Goal: Transaction & Acquisition: Book appointment/travel/reservation

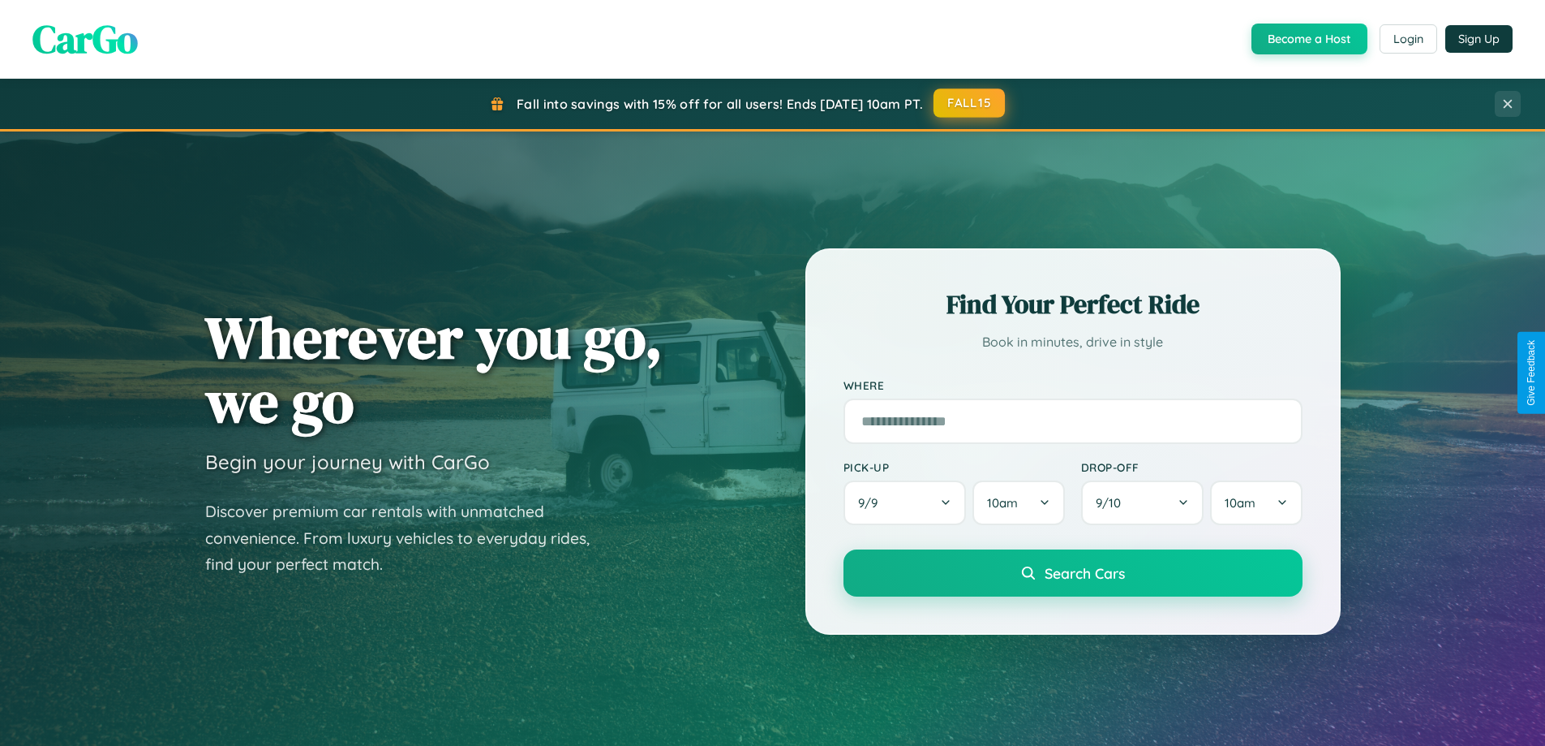
click at [970, 103] on button "FALL15" at bounding box center [969, 102] width 71 height 29
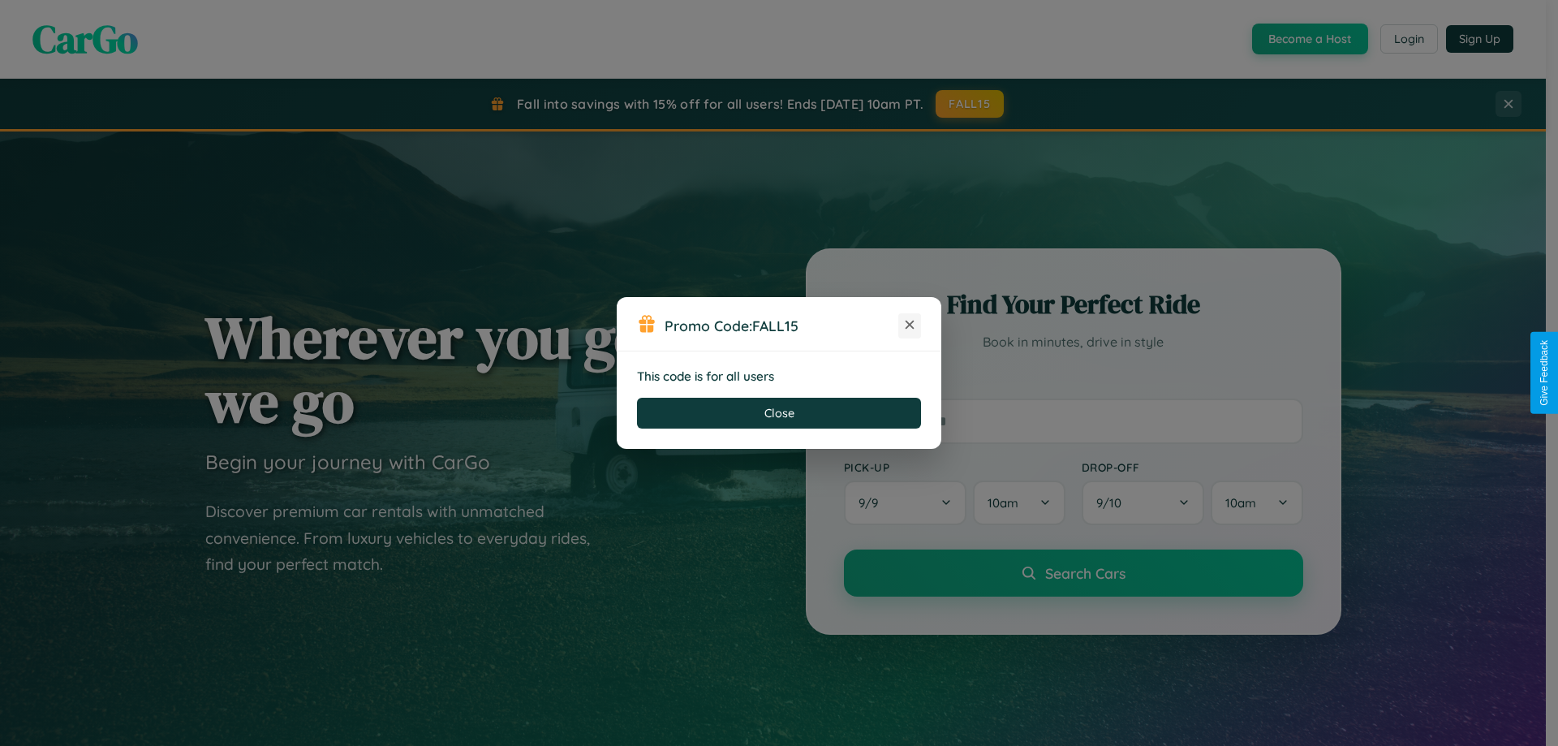
click at [909, 325] on icon at bounding box center [909, 324] width 16 height 16
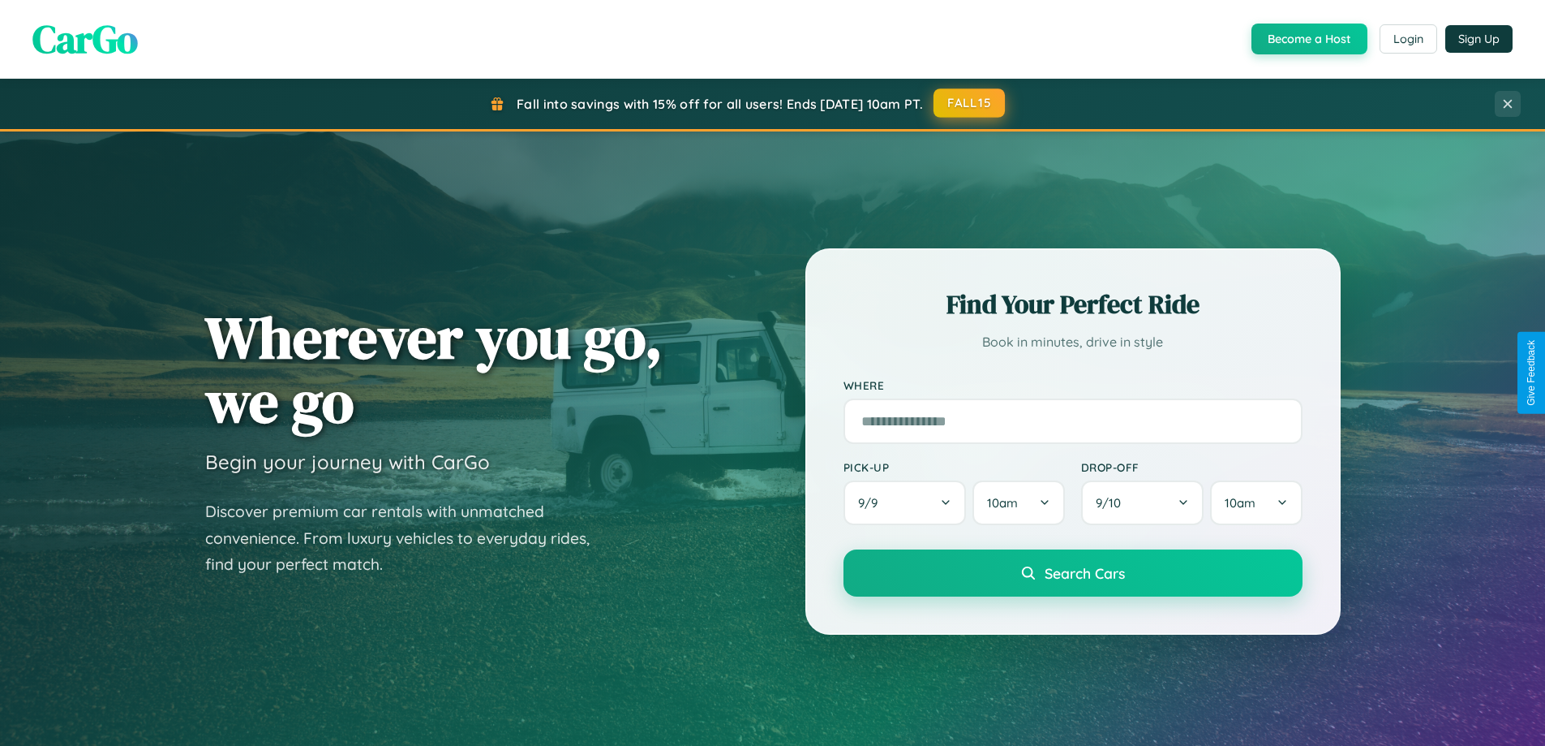
click at [970, 103] on button "FALL15" at bounding box center [969, 102] width 71 height 29
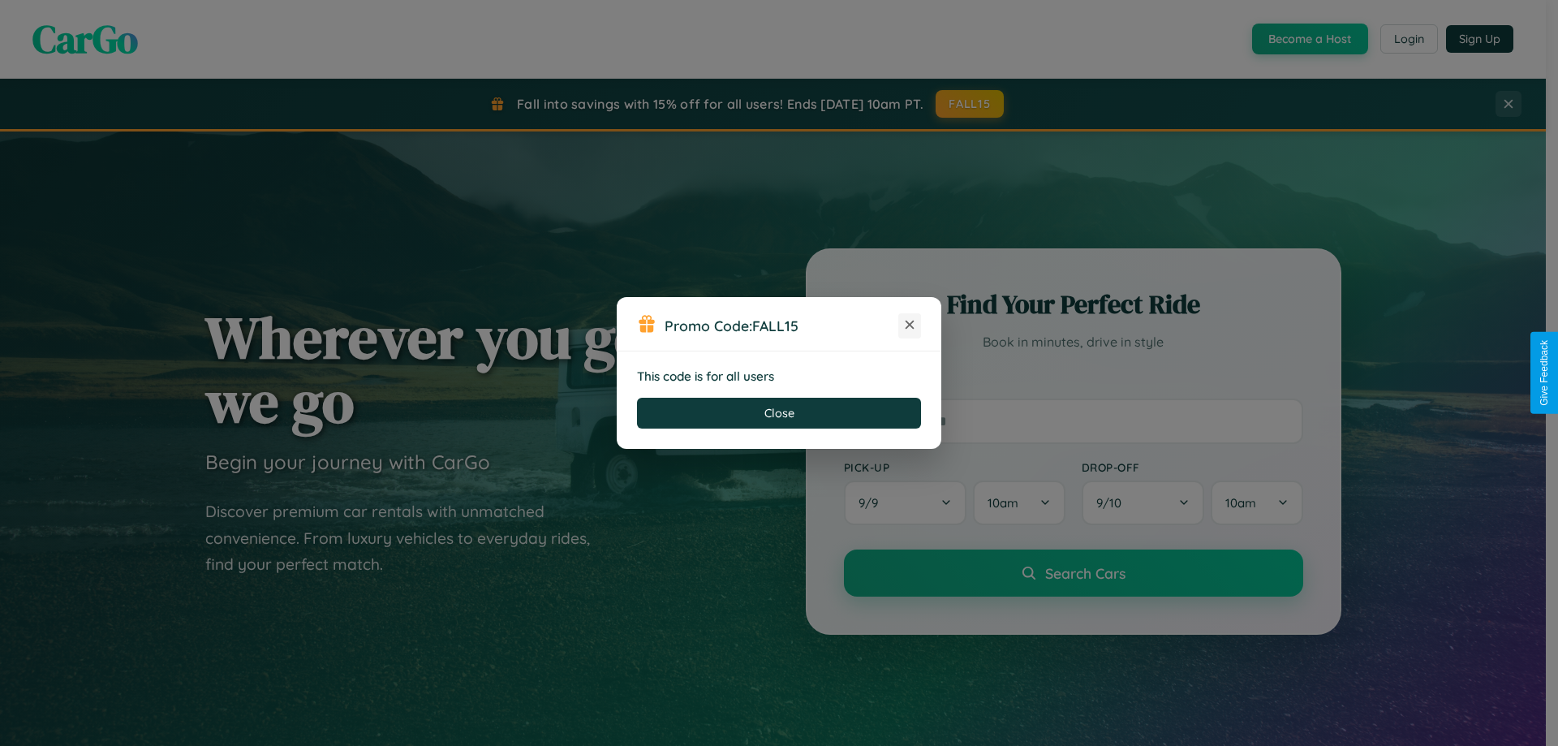
click at [909, 325] on icon at bounding box center [909, 324] width 16 height 16
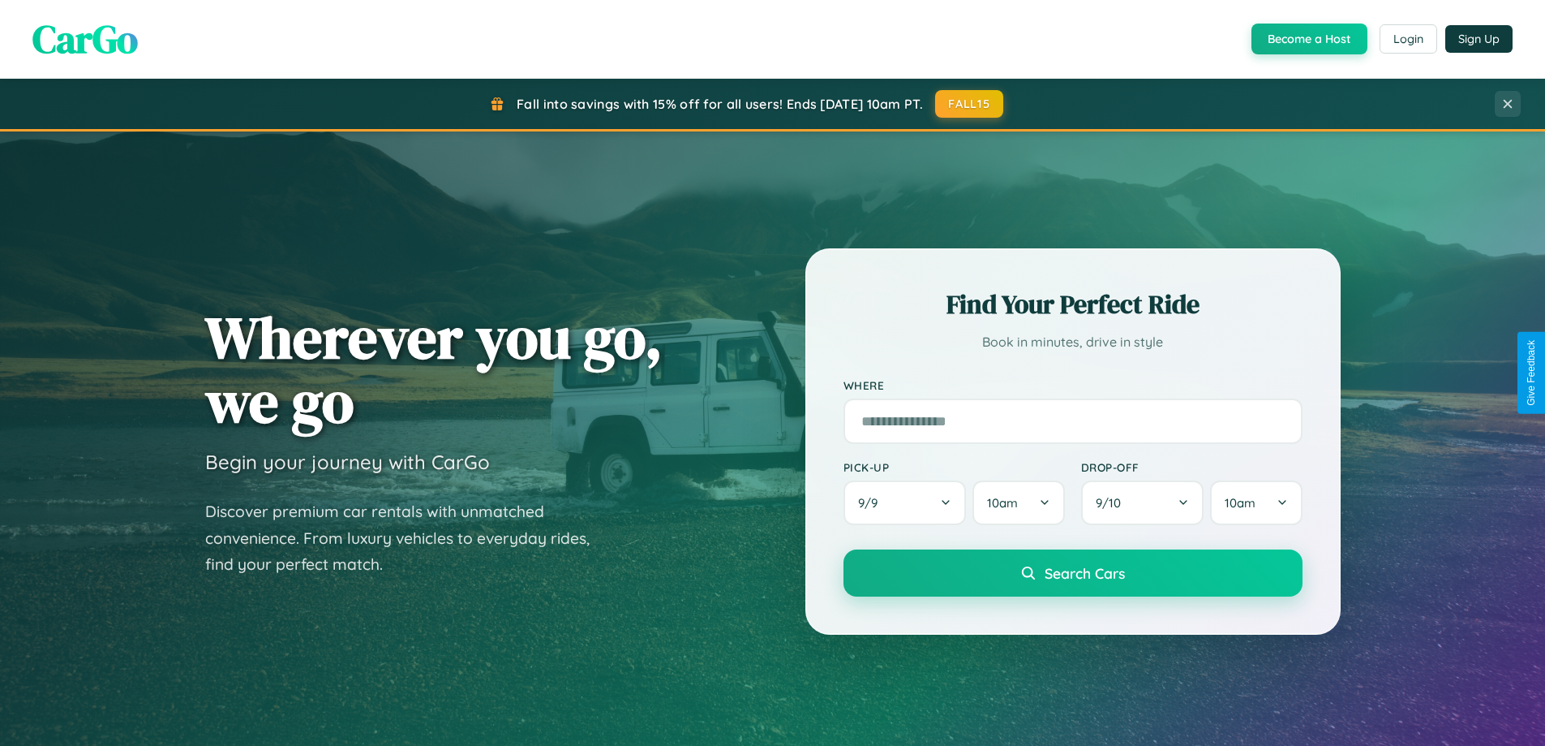
scroll to position [48, 0]
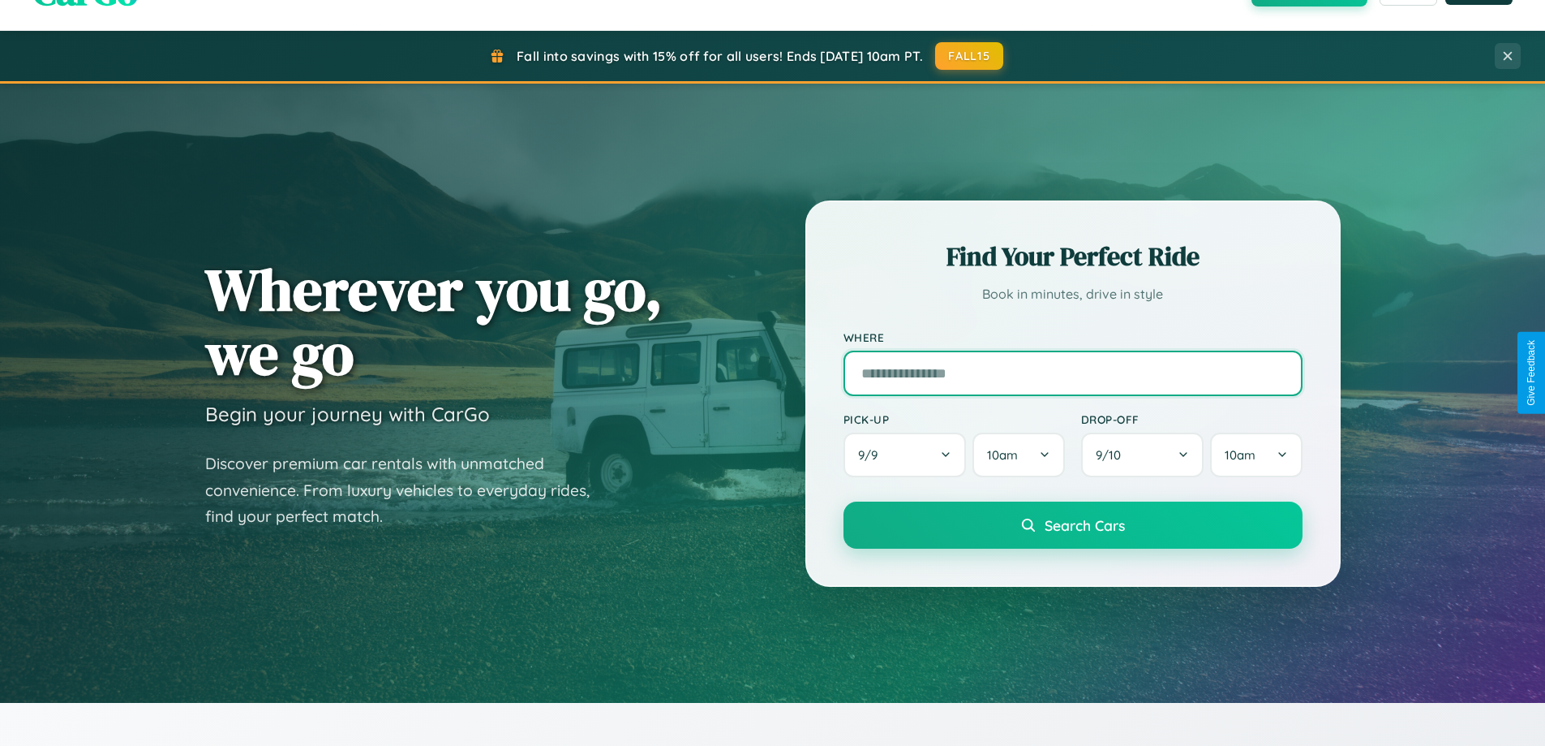
click at [1073, 372] on input "text" at bounding box center [1073, 372] width 459 height 45
type input "**********"
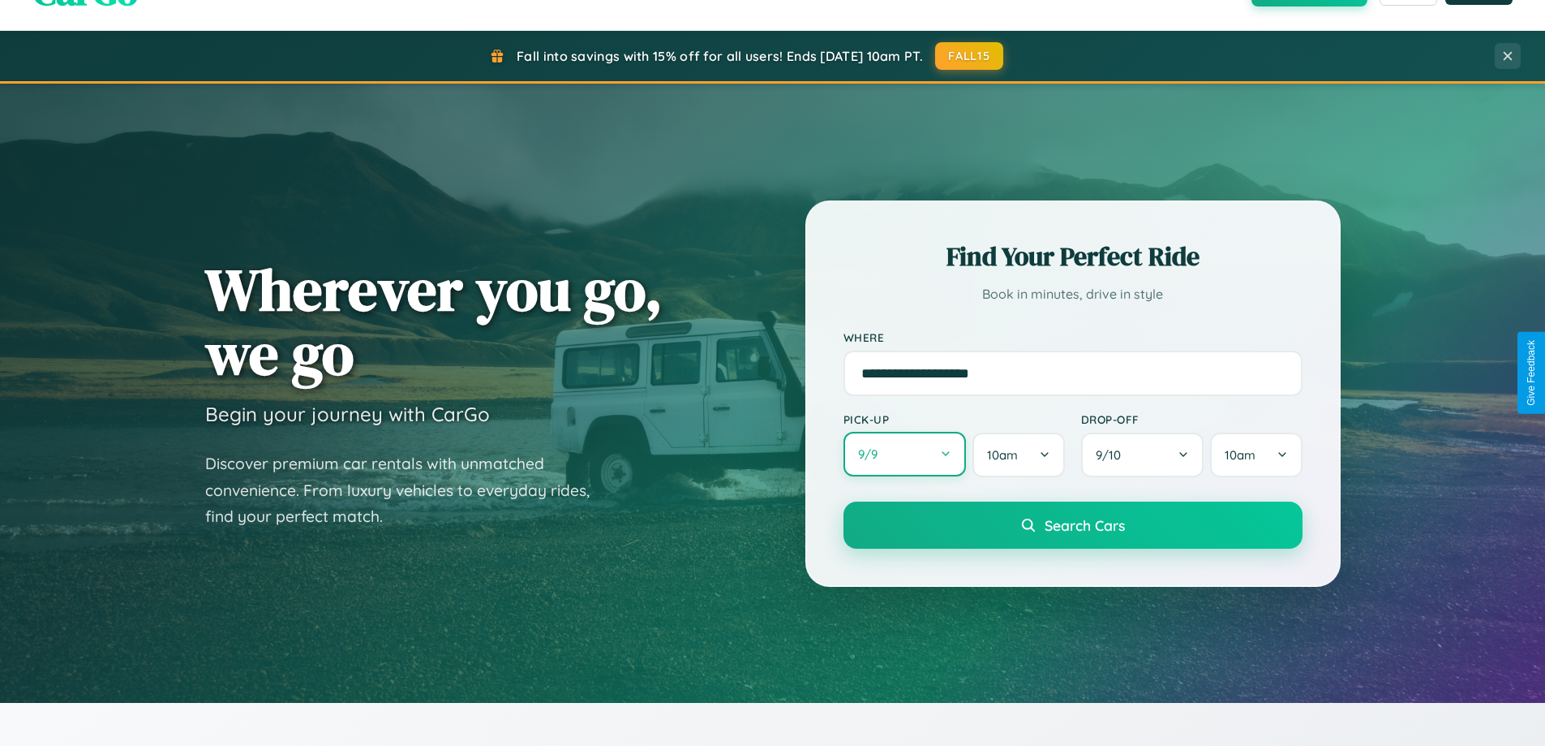
click at [905, 454] on button "9 / 9" at bounding box center [905, 454] width 123 height 45
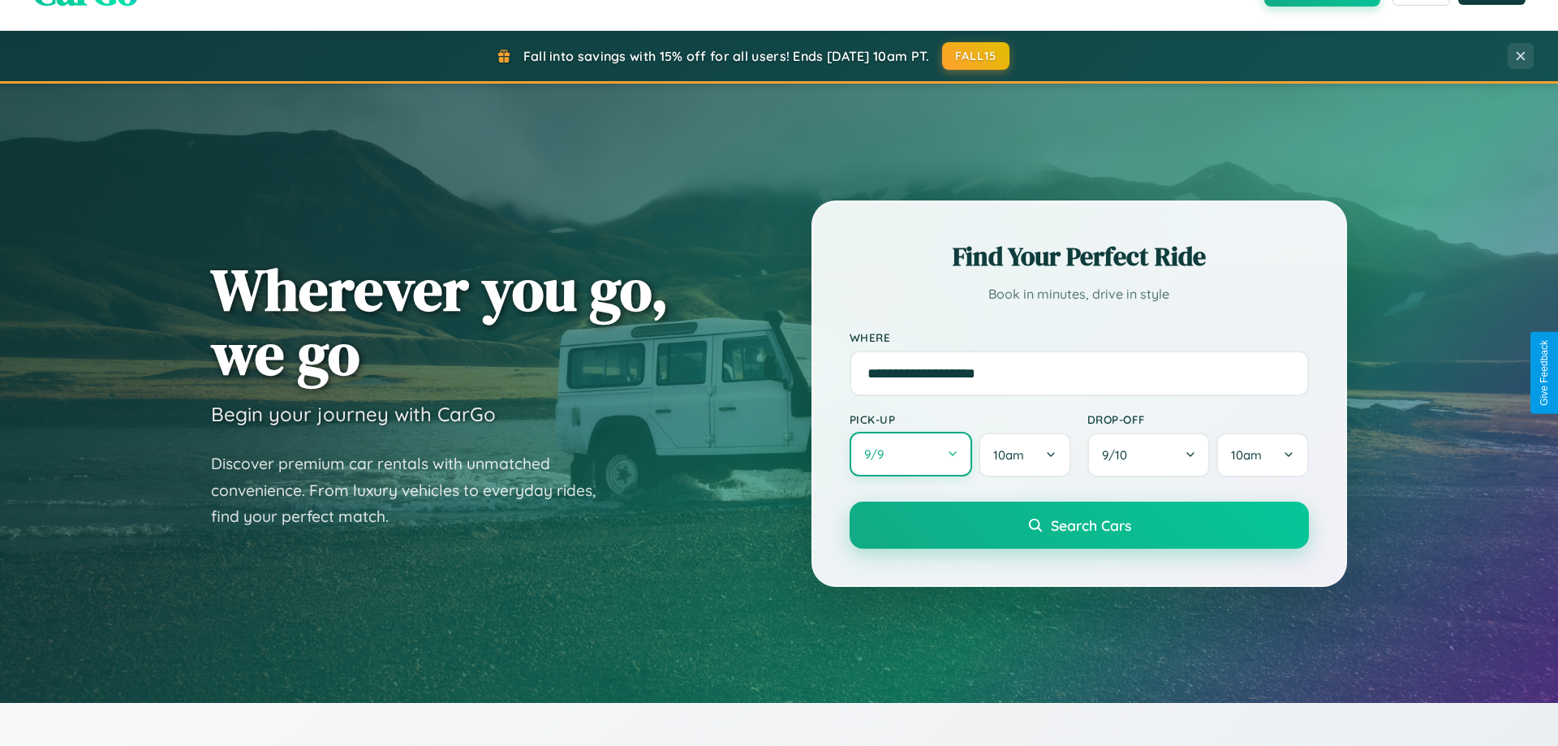
select select "*"
select select "****"
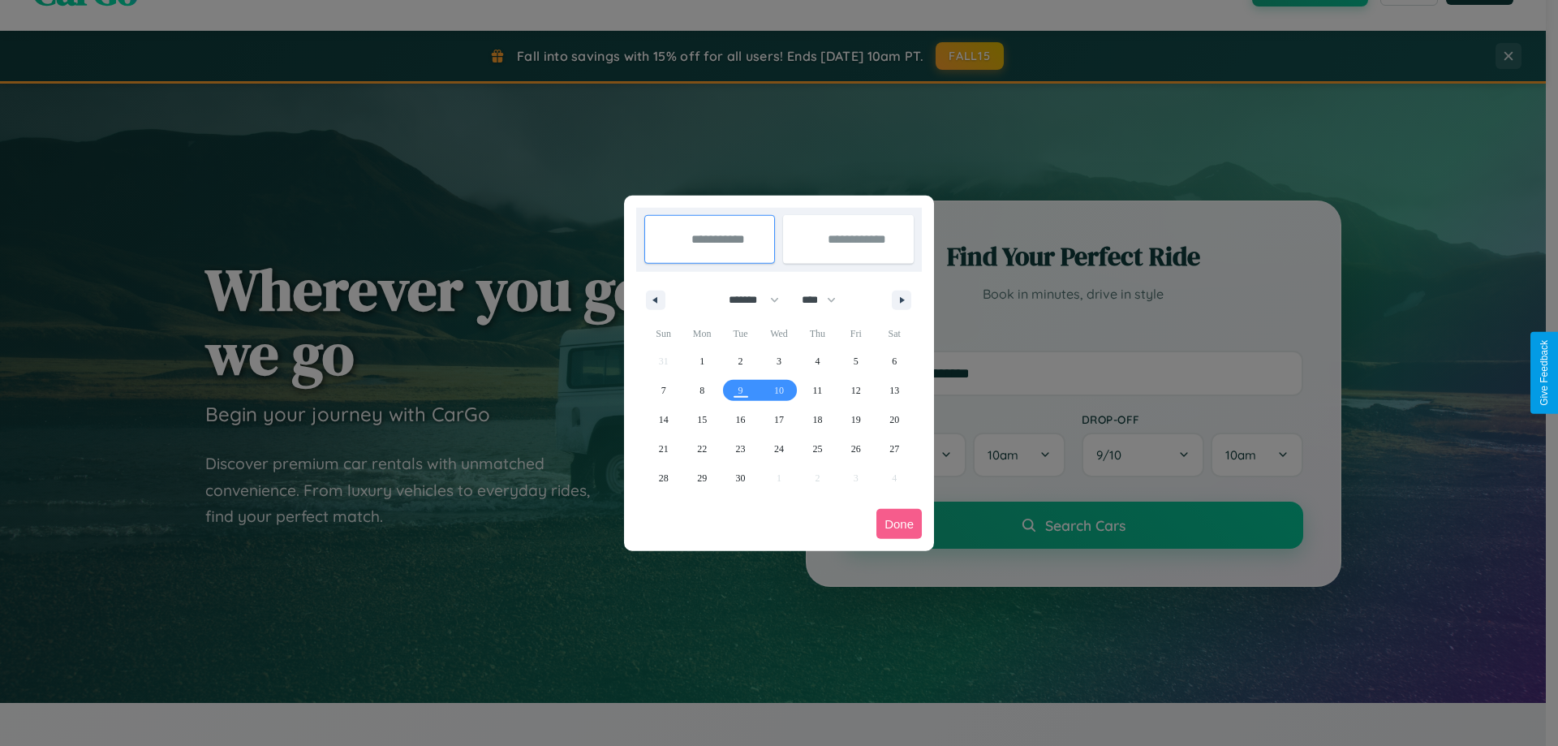
drag, startPoint x: 746, startPoint y: 299, endPoint x: 779, endPoint y: 325, distance: 41.6
click at [746, 299] on select "******* ******** ***** ***** *** **** **** ****** ********* ******* ******** **…" at bounding box center [750, 299] width 69 height 27
select select "*"
drag, startPoint x: 826, startPoint y: 299, endPoint x: 779, endPoint y: 325, distance: 53.7
click at [826, 299] on select "**** **** **** **** **** **** **** **** **** **** **** **** **** **** **** ****…" at bounding box center [817, 299] width 49 height 27
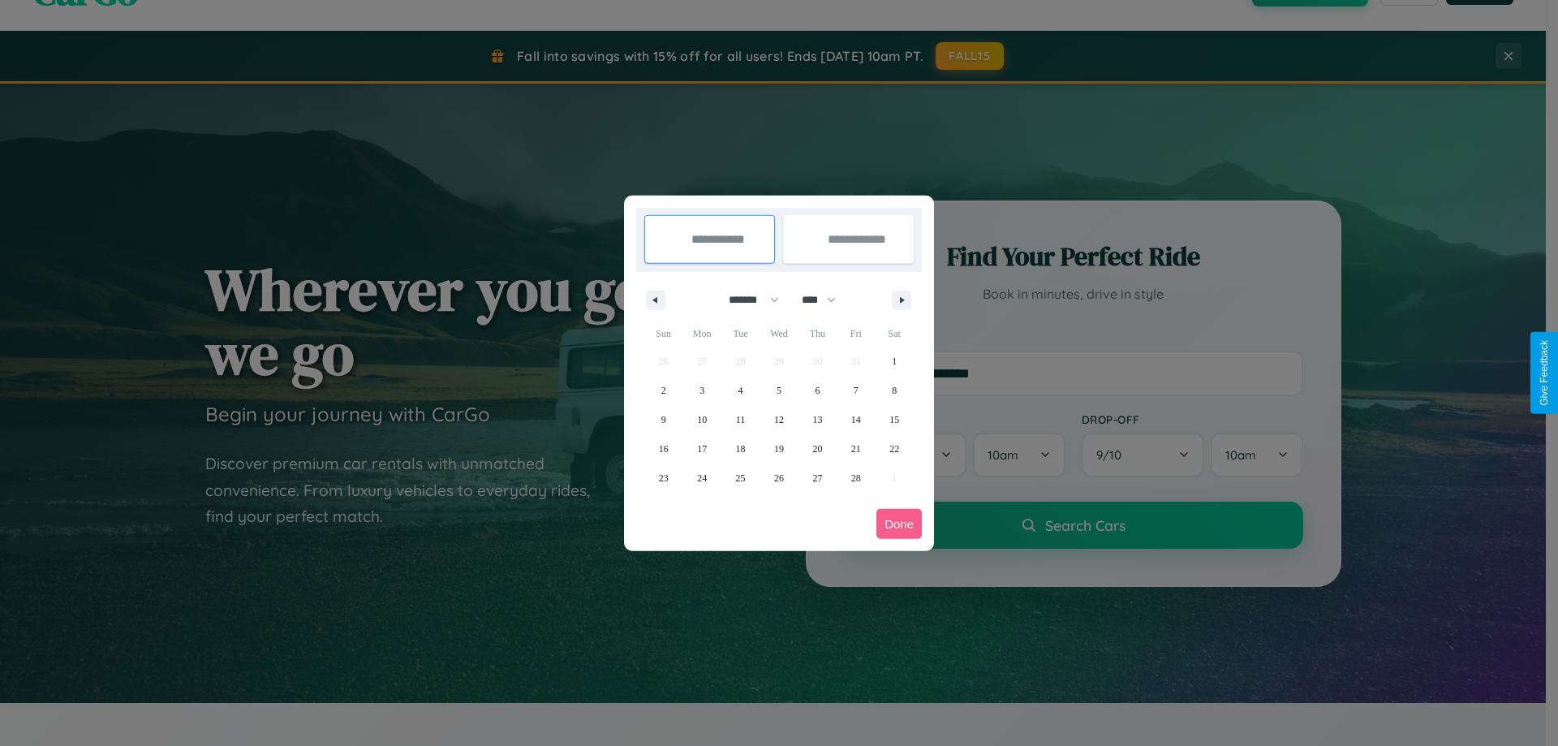
select select "****"
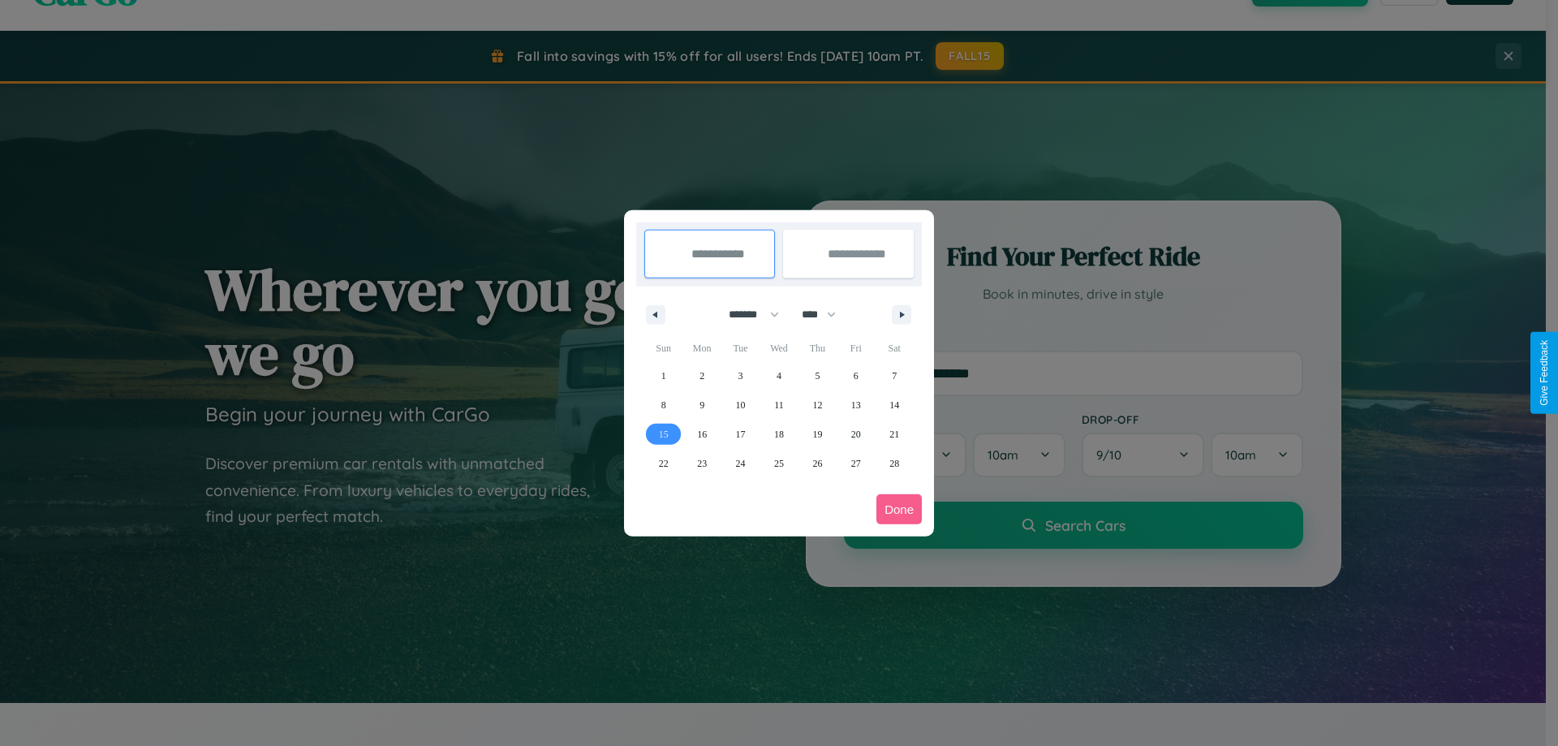
click at [663, 433] on span "15" at bounding box center [664, 433] width 10 height 29
type input "**********"
click at [702, 433] on span "16" at bounding box center [702, 433] width 10 height 29
type input "**********"
click at [899, 509] on button "Done" at bounding box center [898, 509] width 45 height 30
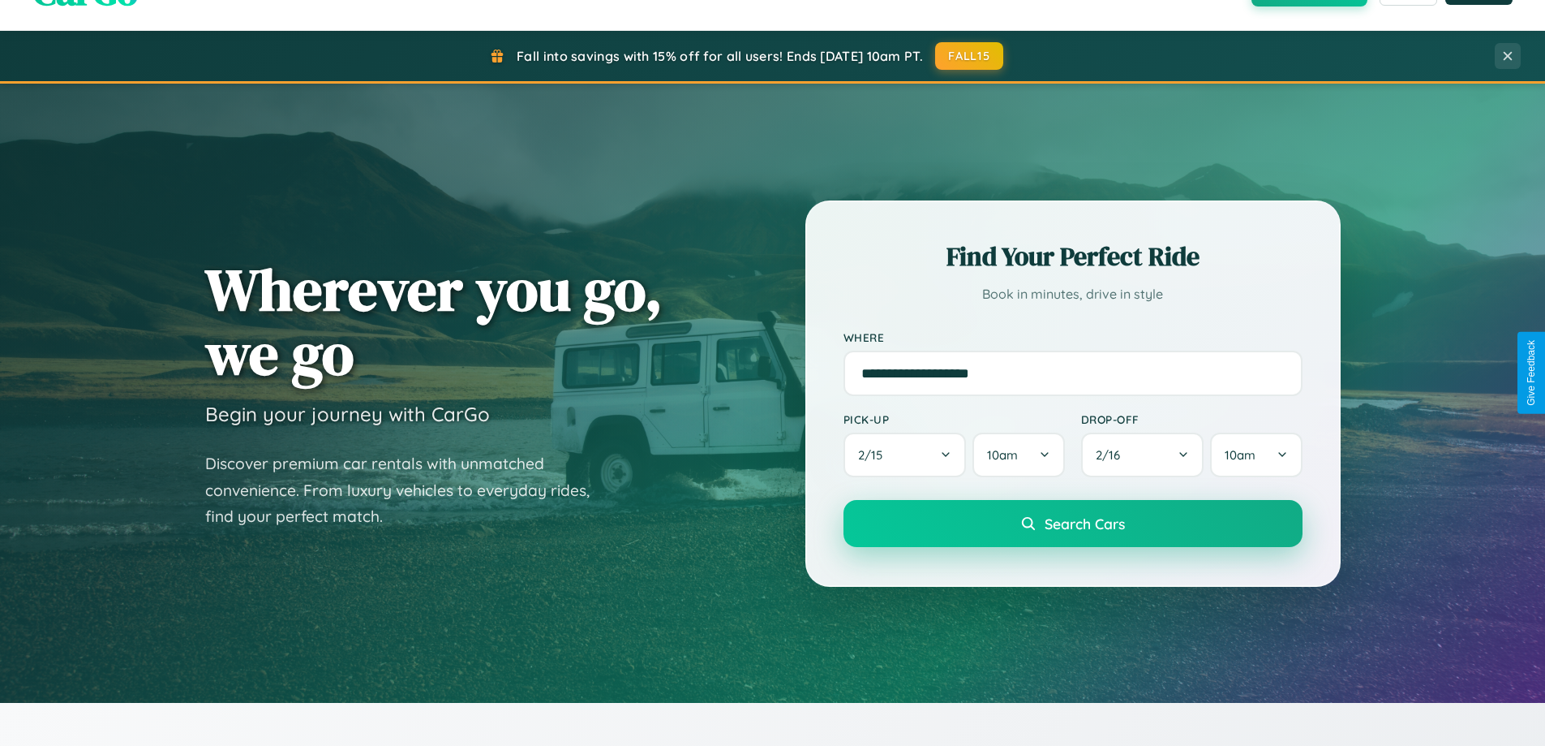
click at [1073, 523] on span "Search Cars" at bounding box center [1085, 523] width 80 height 18
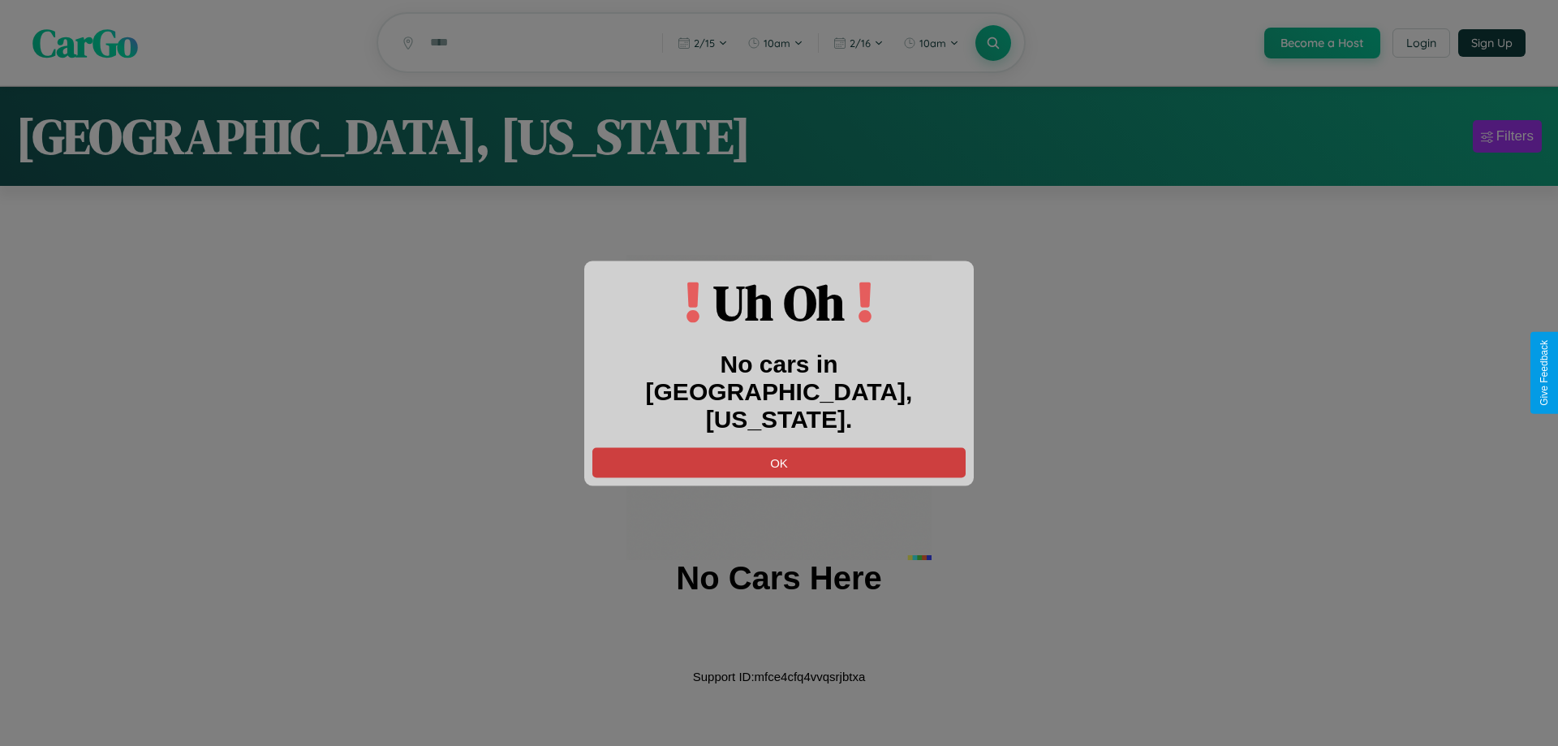
click at [779, 447] on button "OK" at bounding box center [778, 462] width 373 height 30
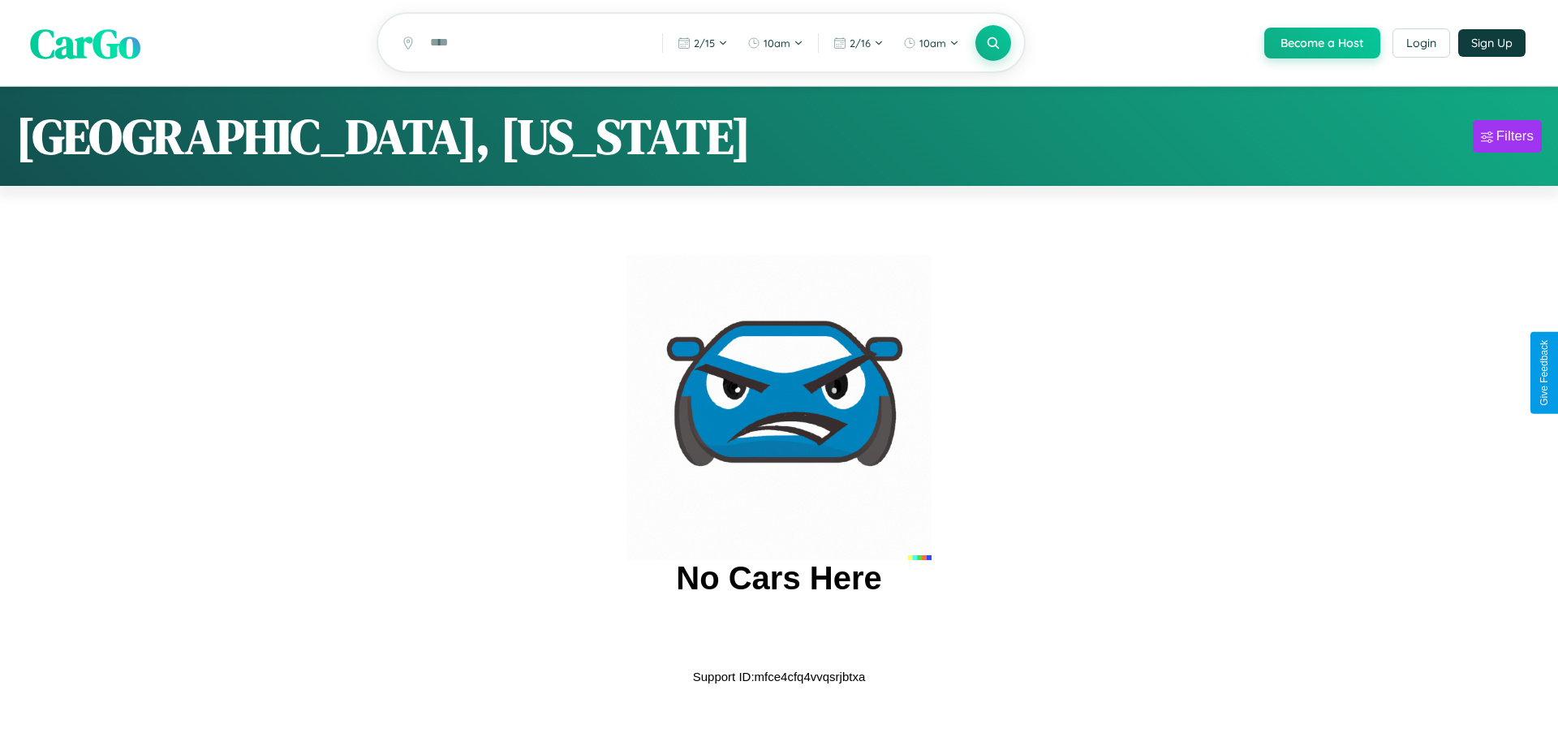
click at [85, 44] on span "CarGo" at bounding box center [85, 43] width 110 height 56
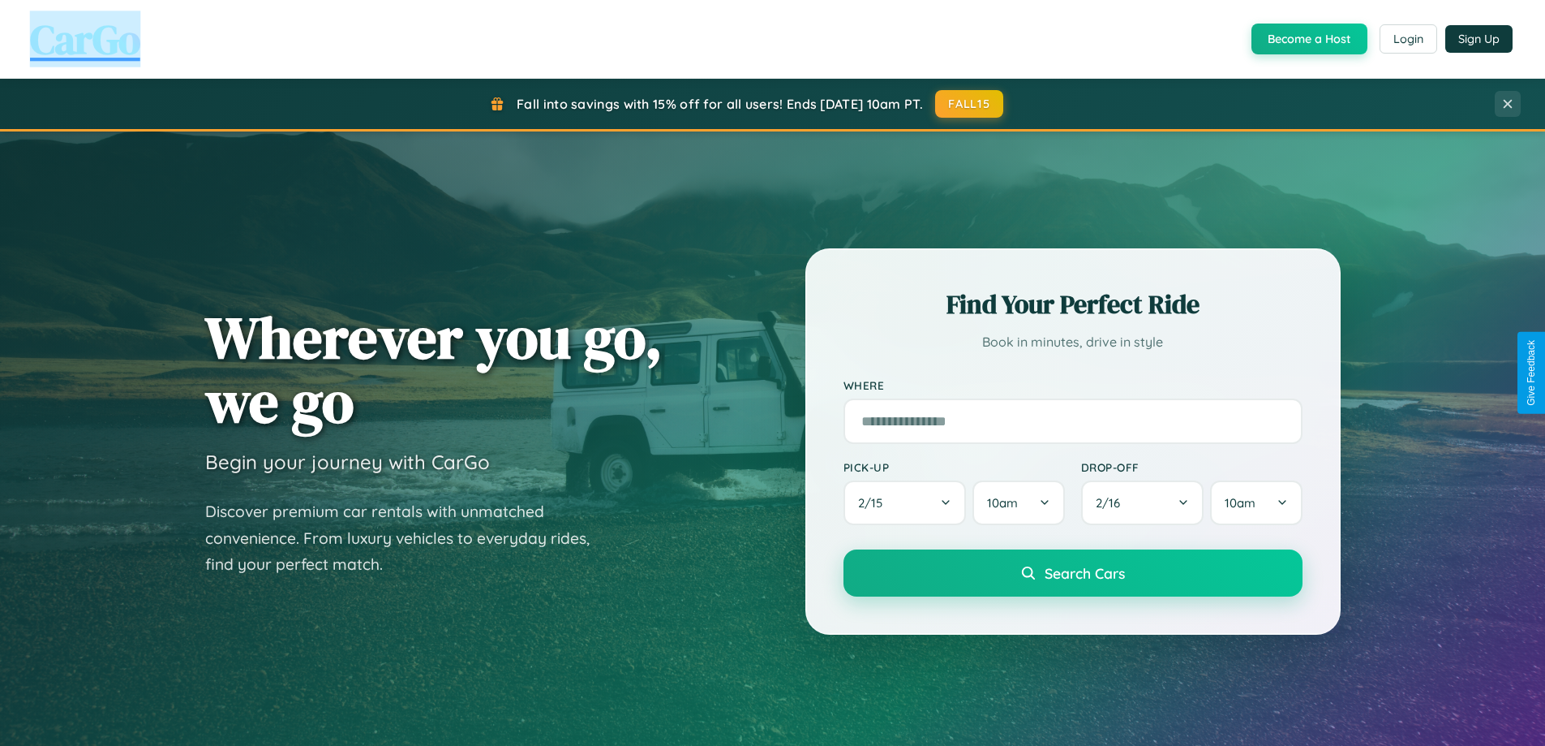
scroll to position [2607, 0]
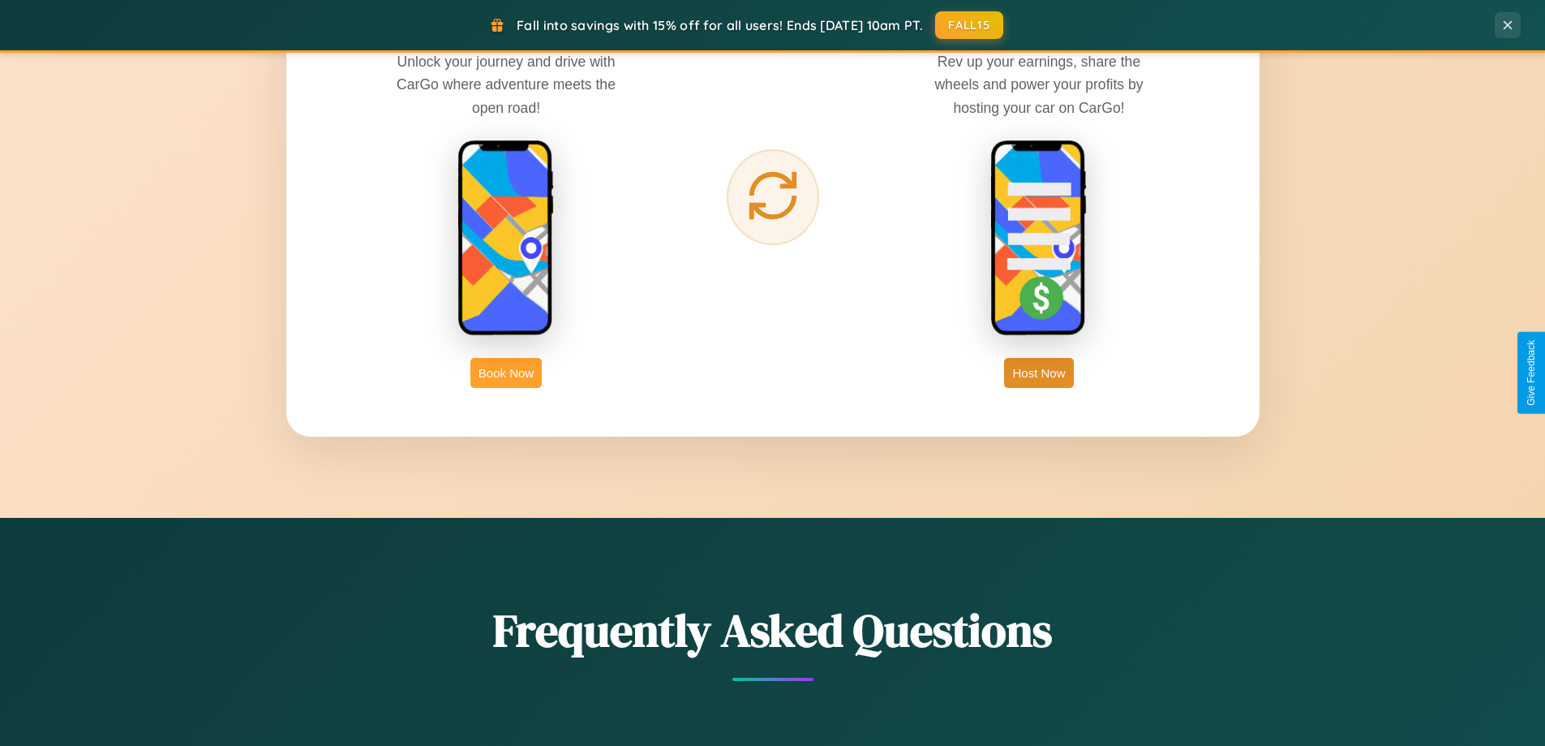
click at [506, 372] on button "Book Now" at bounding box center [506, 373] width 71 height 30
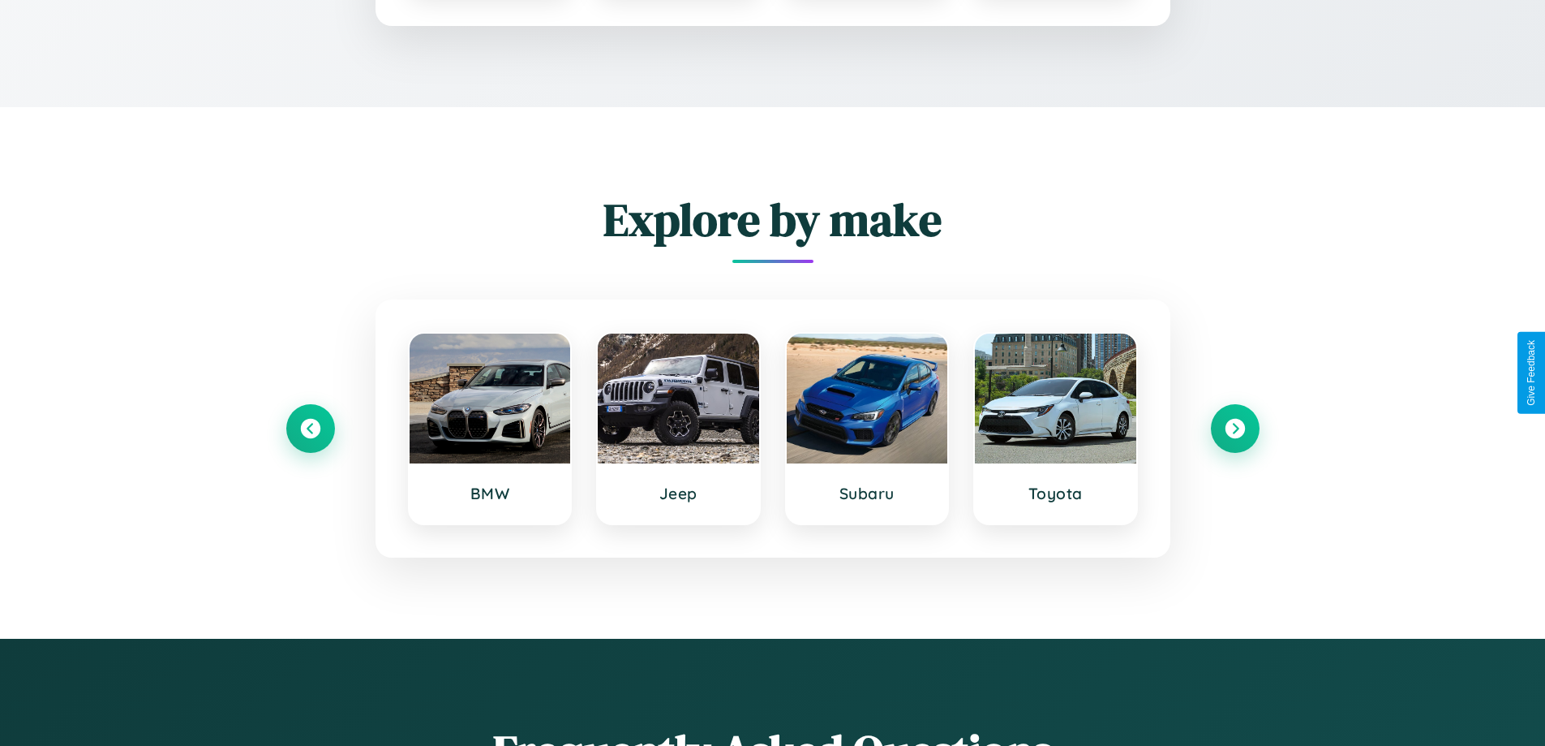
scroll to position [1352, 0]
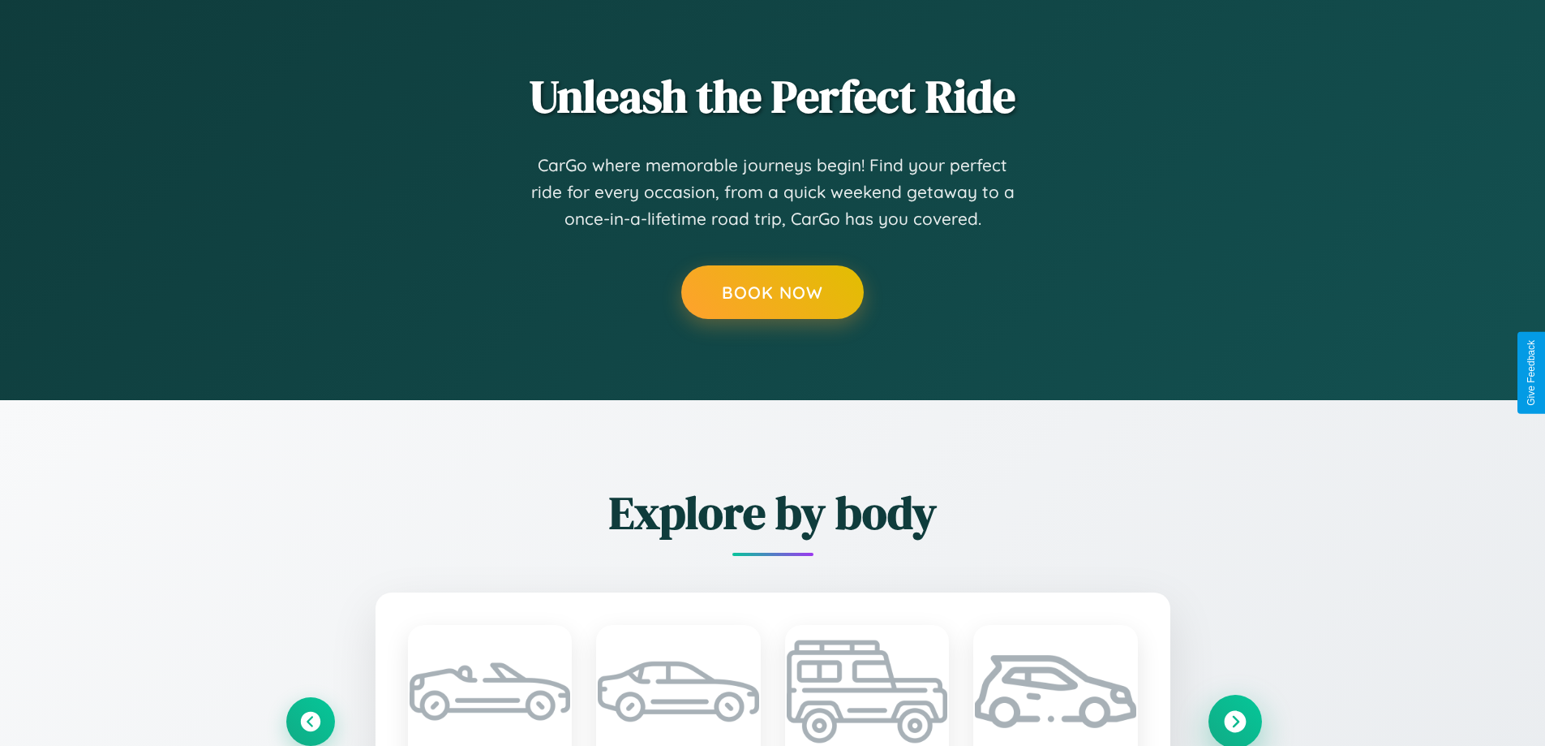
click at [1235, 720] on icon at bounding box center [1235, 721] width 22 height 22
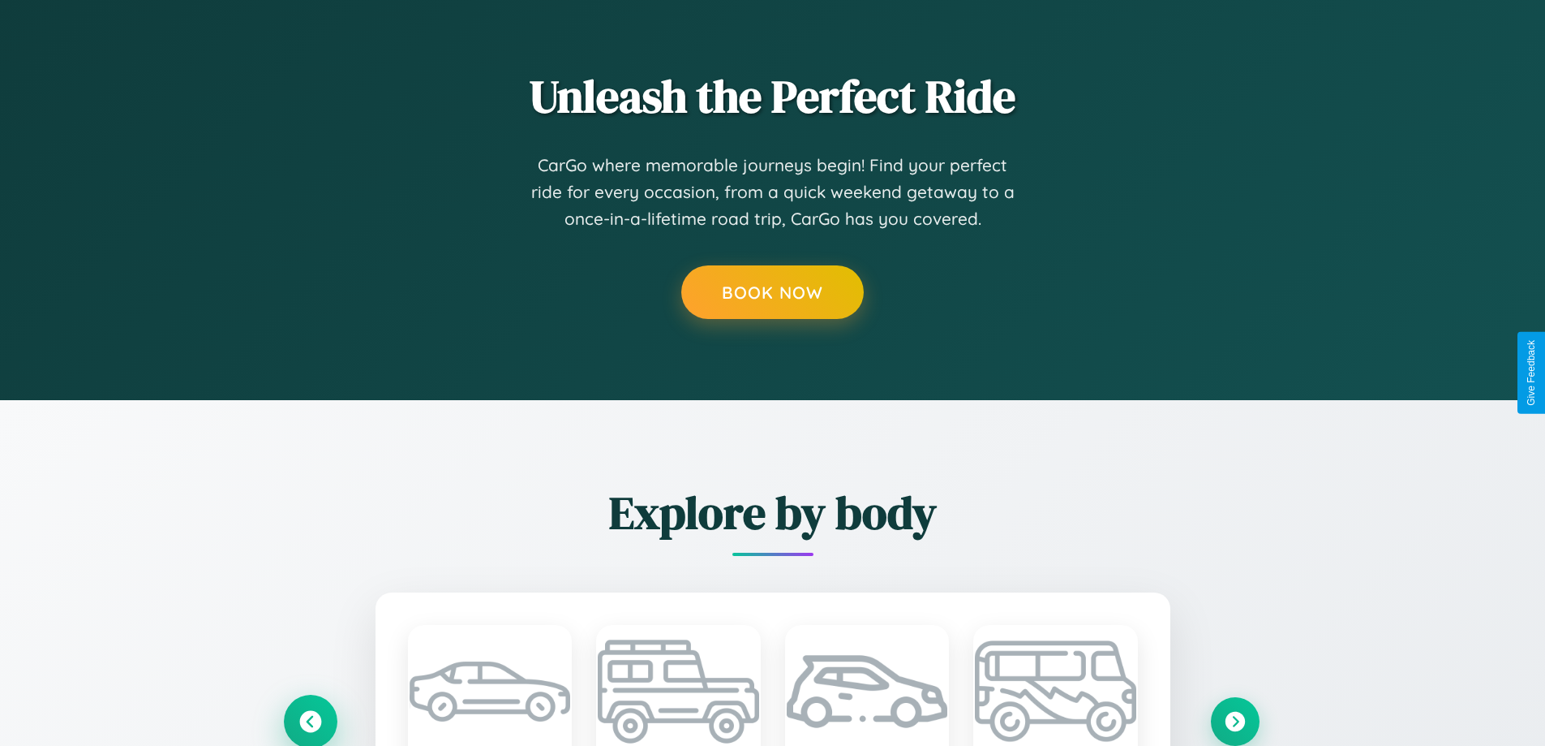
click at [310, 720] on icon at bounding box center [310, 721] width 22 height 22
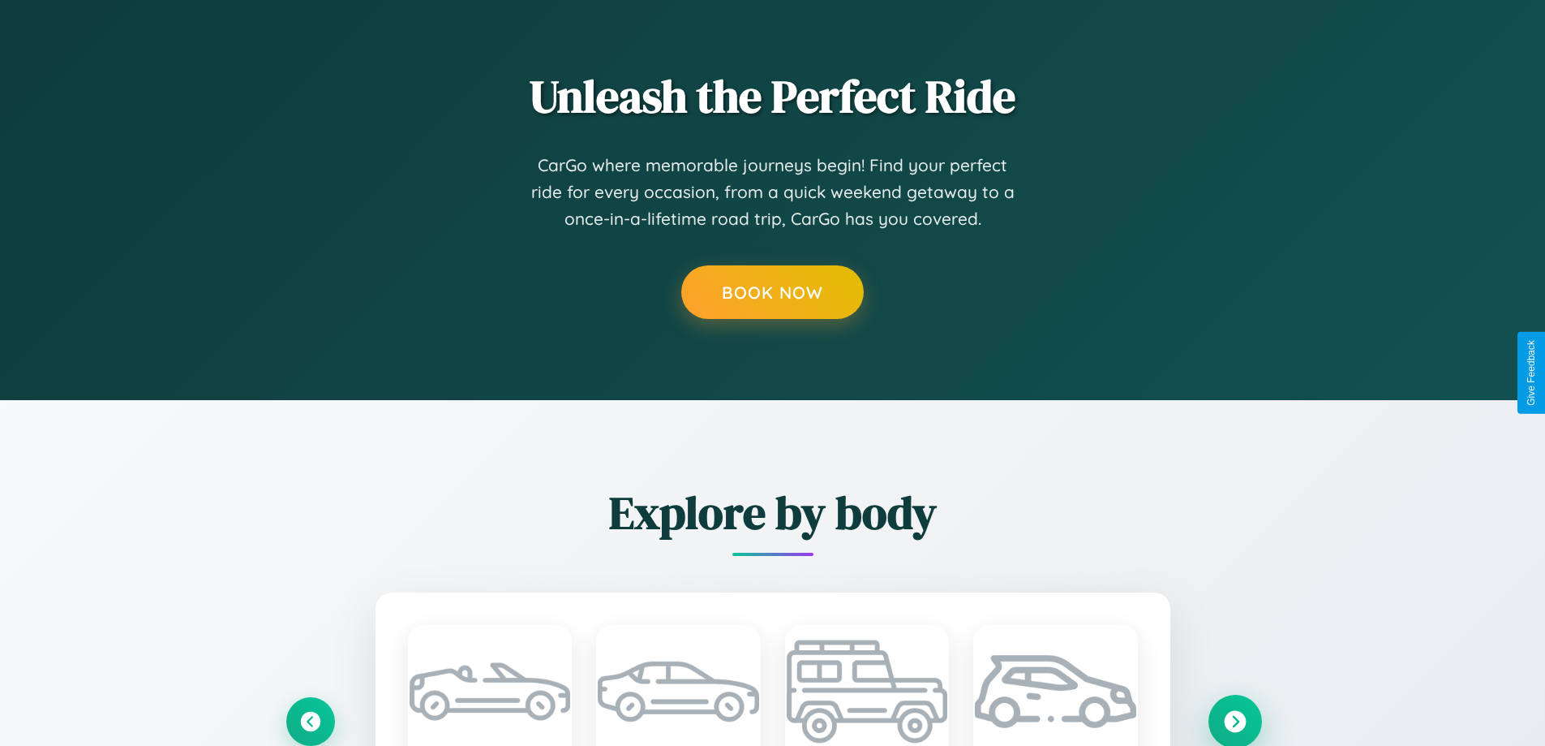
scroll to position [1352, 0]
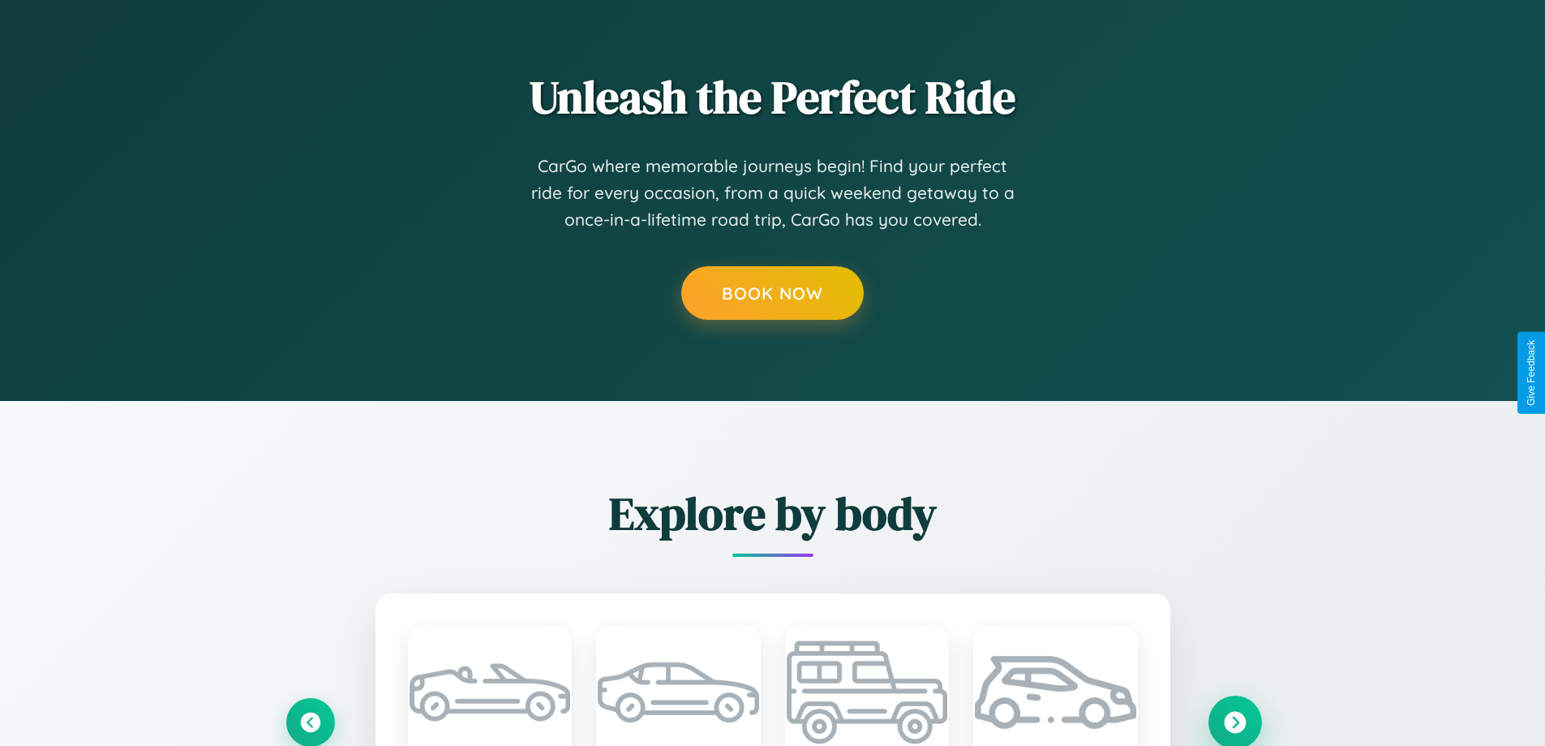
type input "*****"
click at [1235, 721] on icon at bounding box center [1235, 722] width 22 height 22
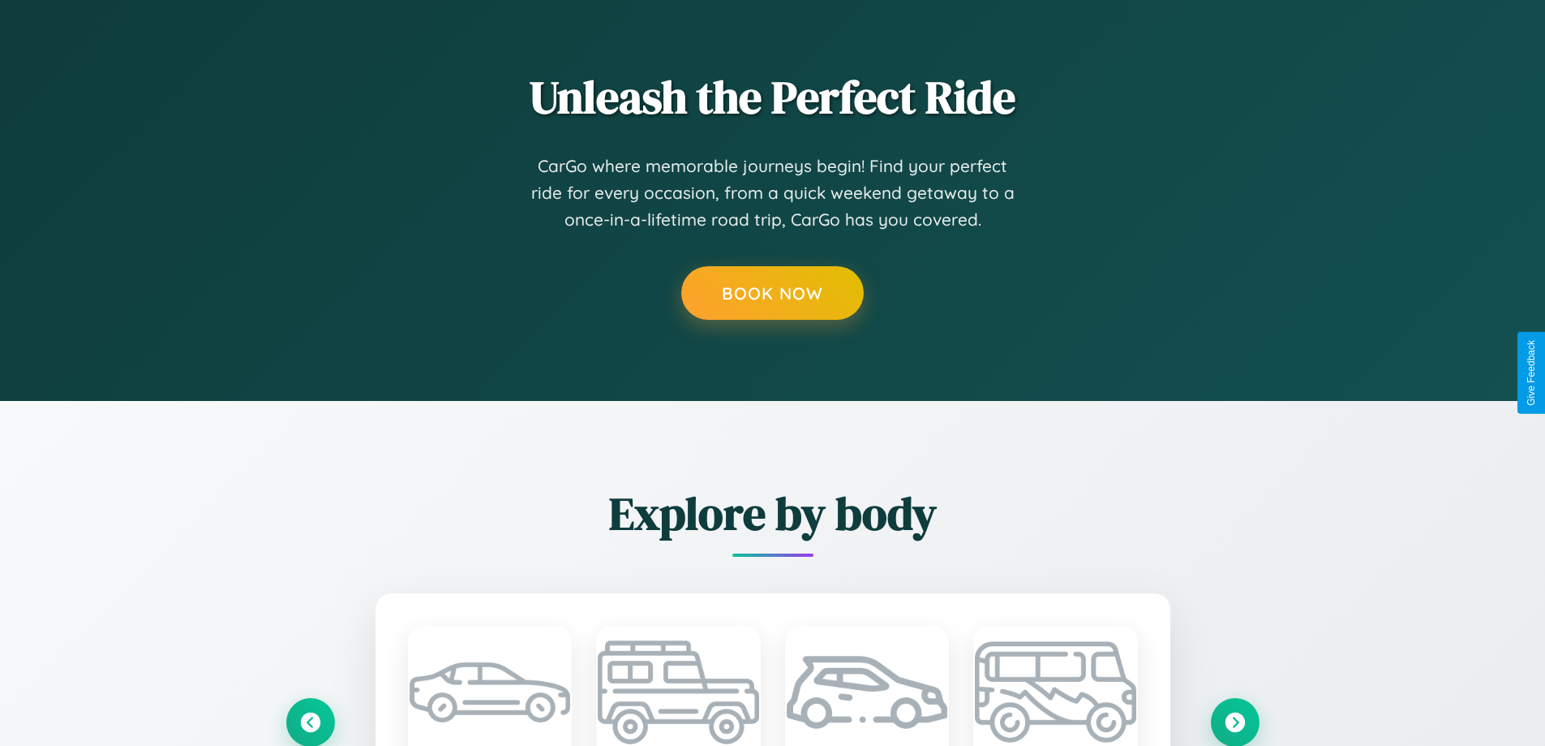
scroll to position [0, 0]
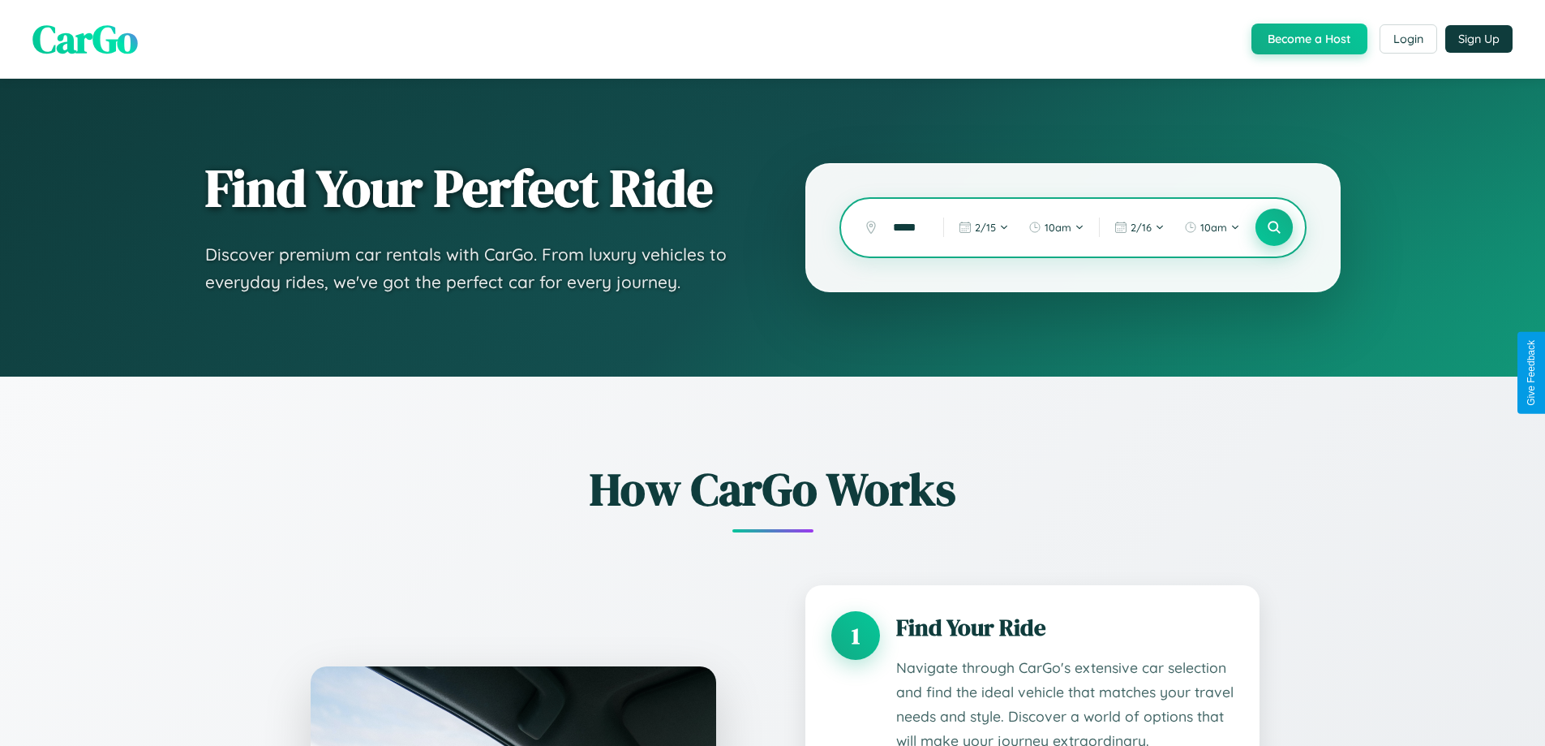
click at [1274, 227] on icon at bounding box center [1273, 227] width 15 height 15
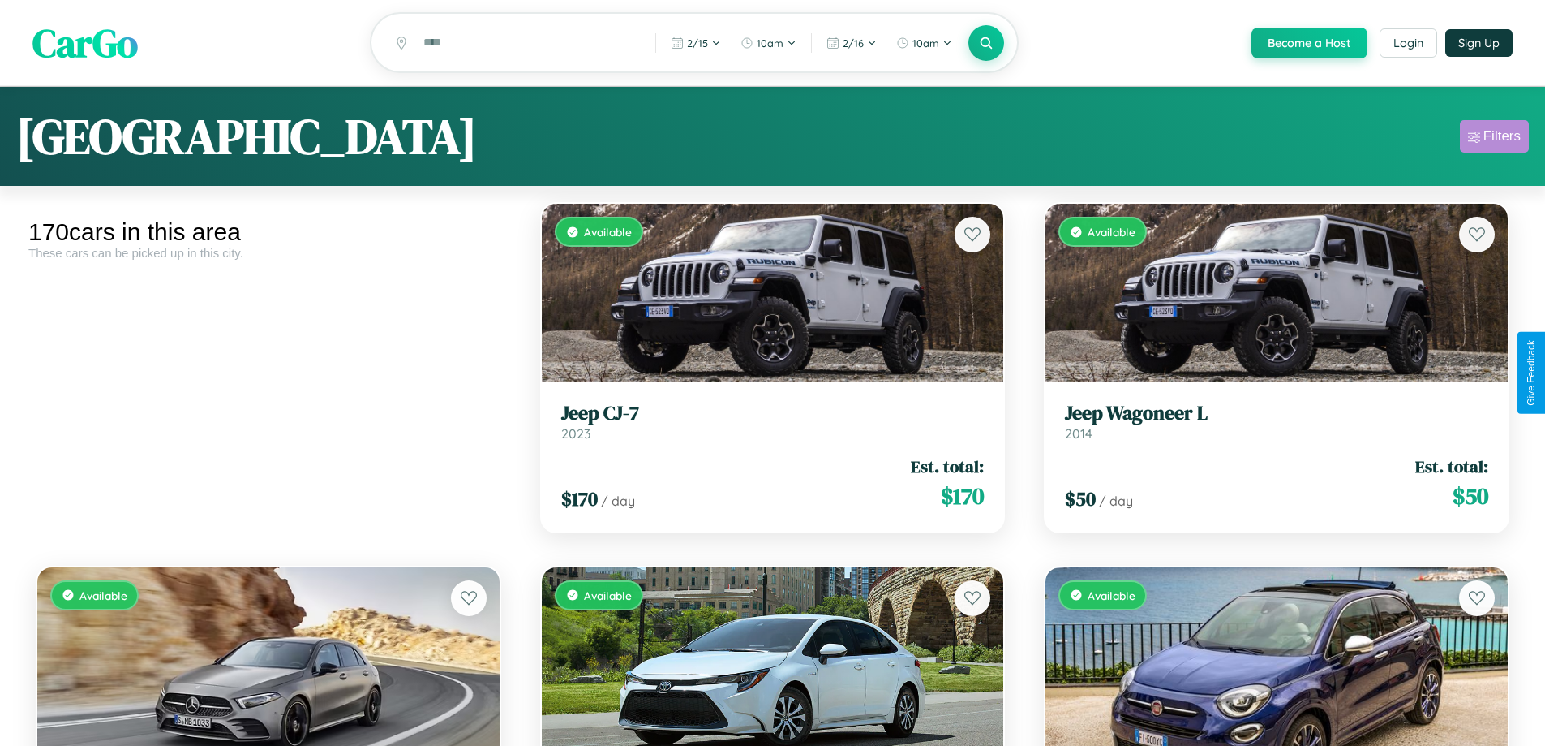
click at [1494, 139] on div "Filters" at bounding box center [1502, 136] width 37 height 16
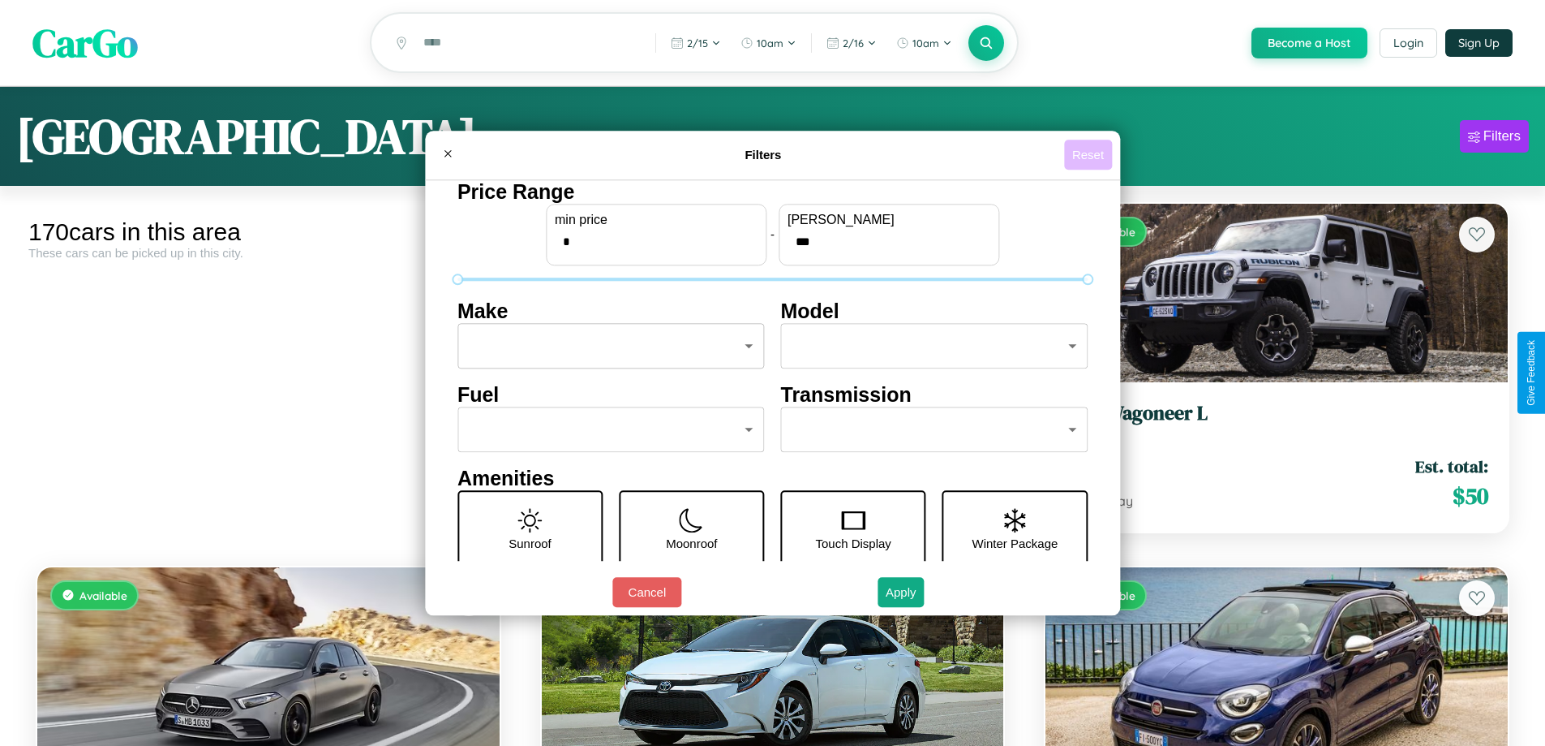
click at [1090, 154] on button "Reset" at bounding box center [1088, 155] width 48 height 30
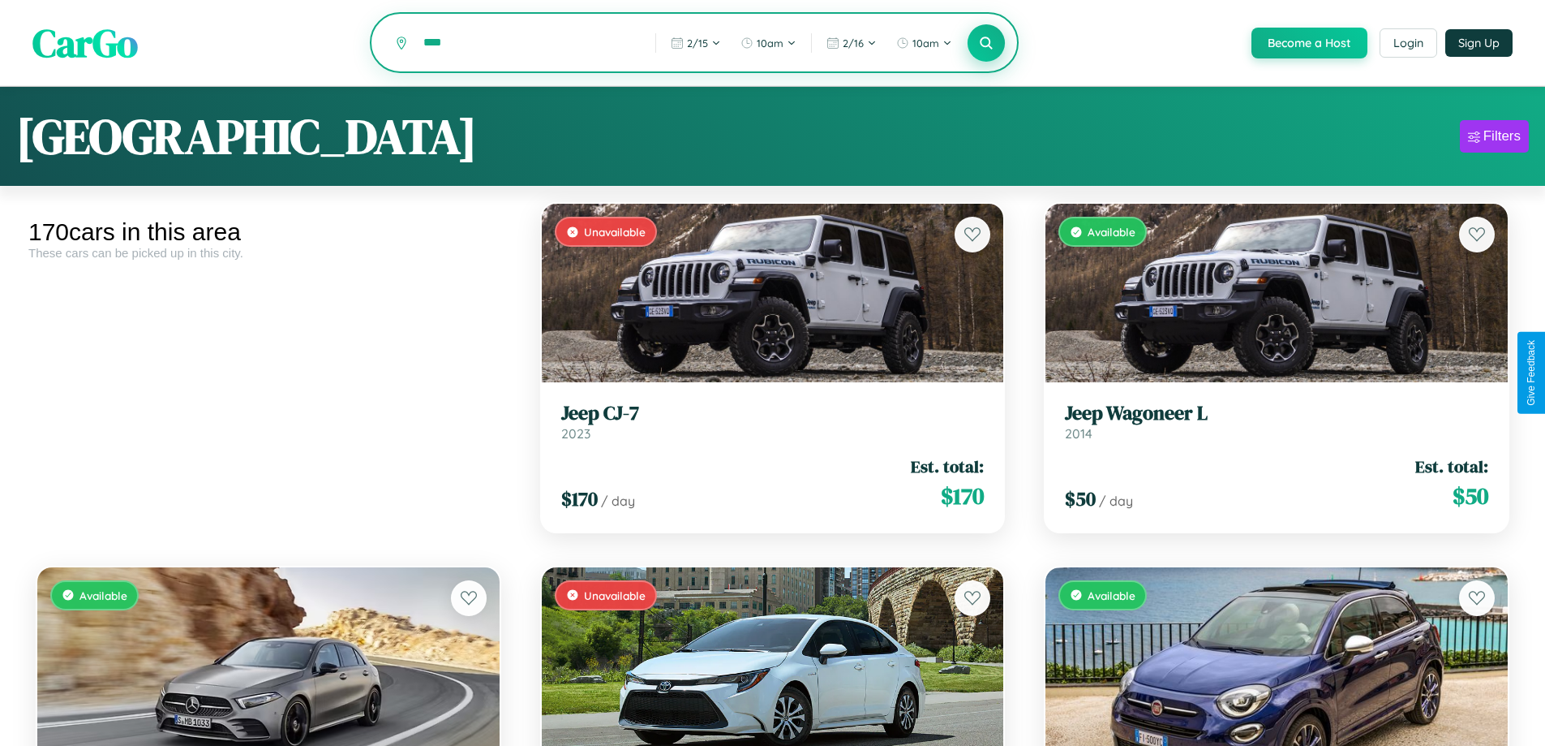
type input "****"
click at [986, 44] on icon at bounding box center [986, 42] width 15 height 15
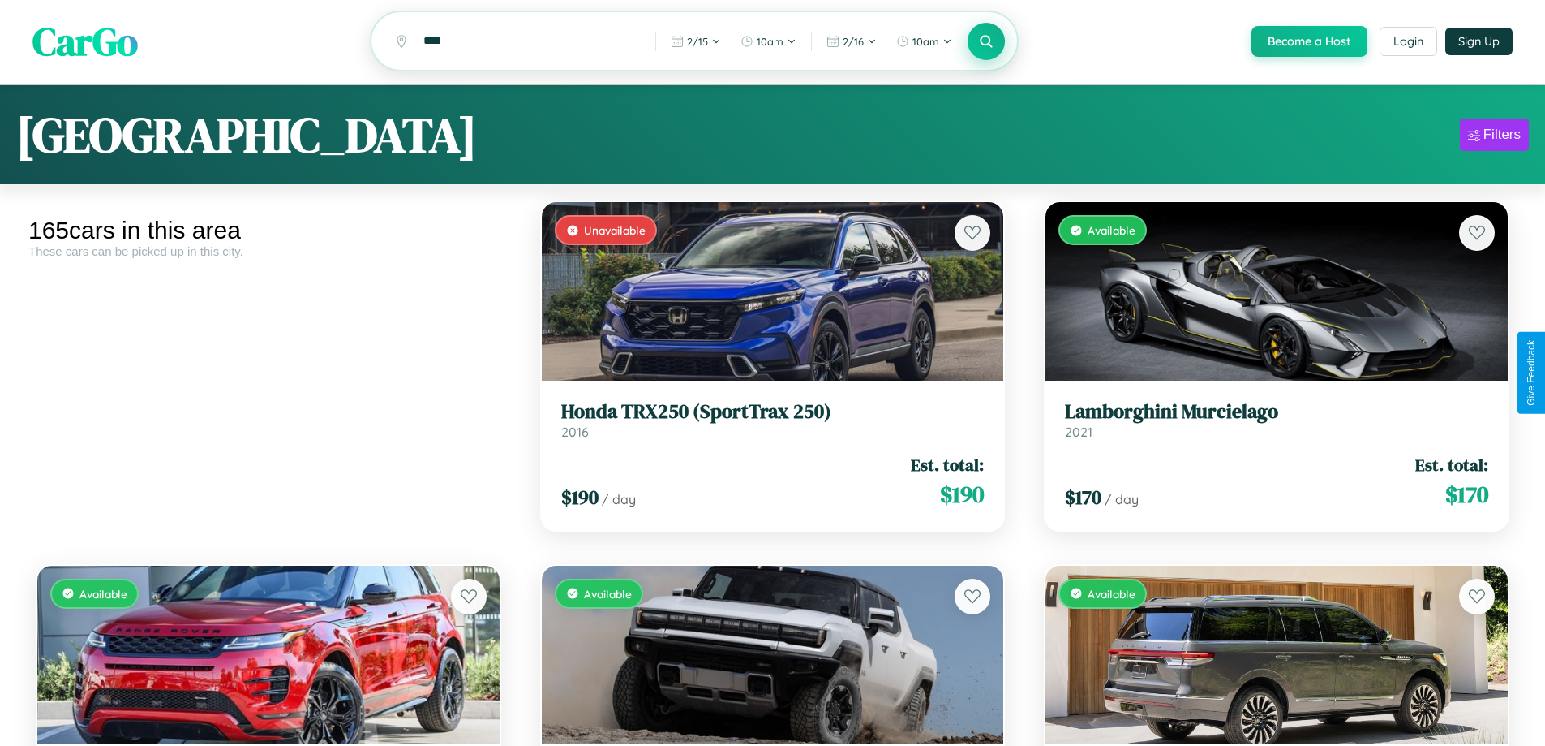
scroll to position [17059, 0]
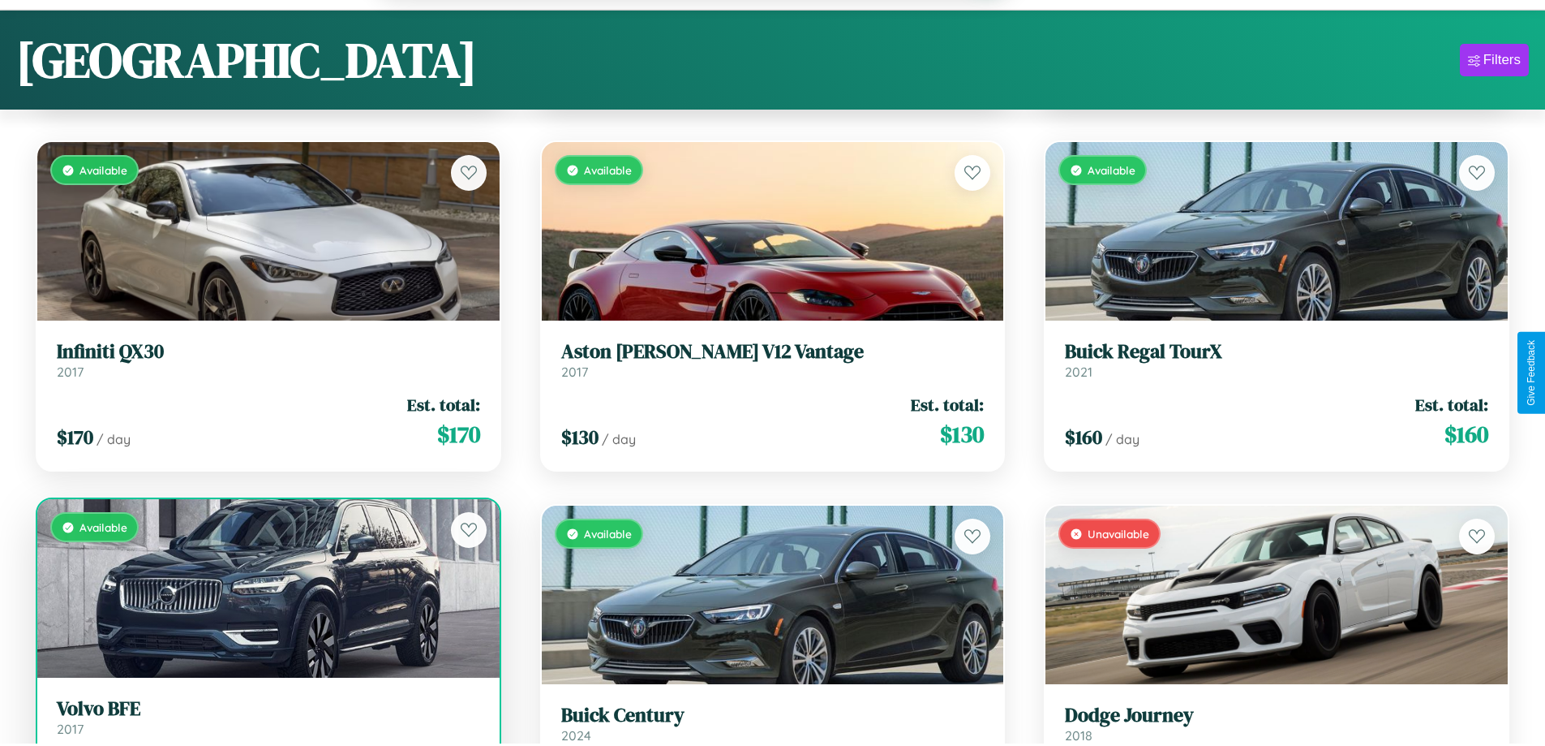
click at [266, 725] on link "Volvo BFE 2017" at bounding box center [268, 717] width 423 height 40
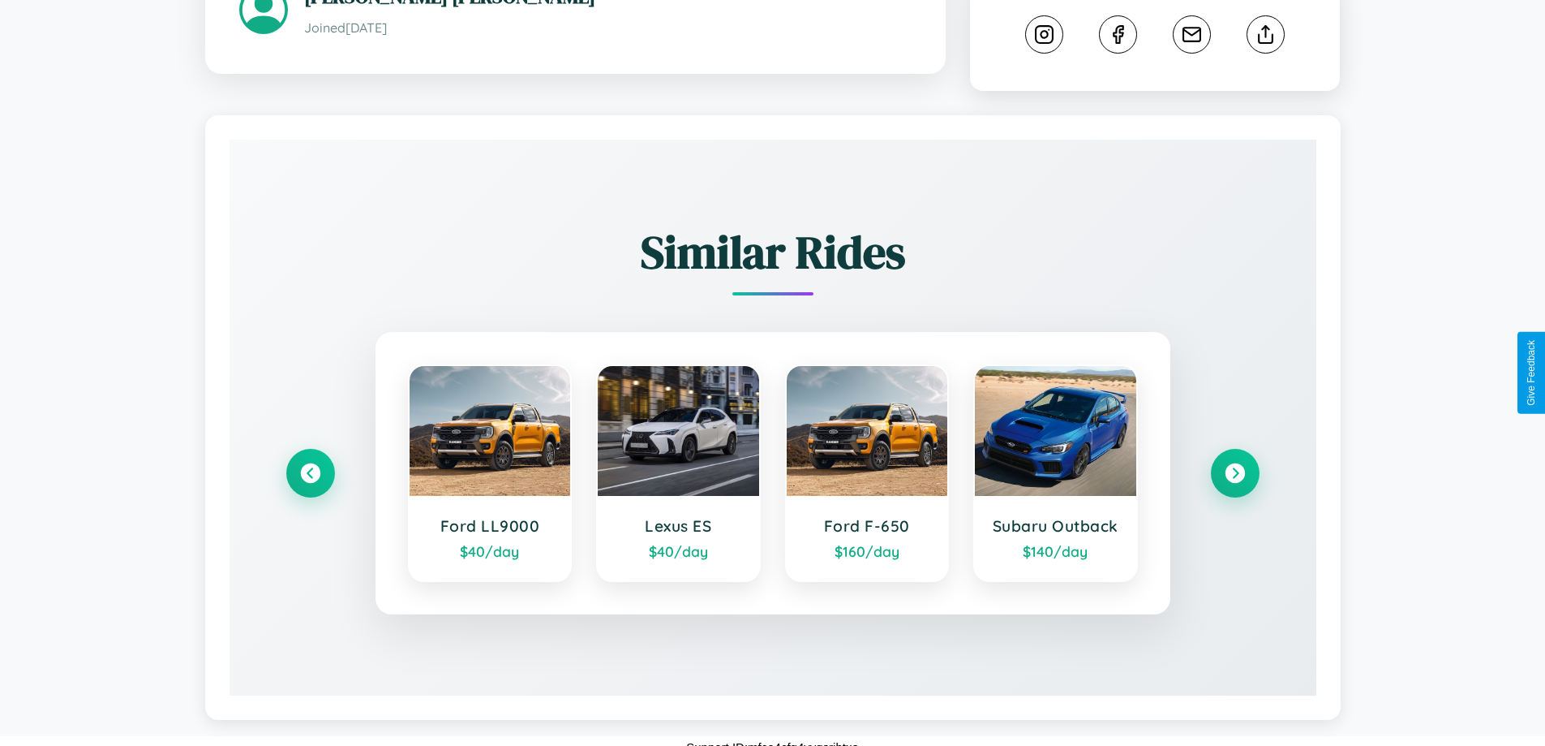
scroll to position [883, 0]
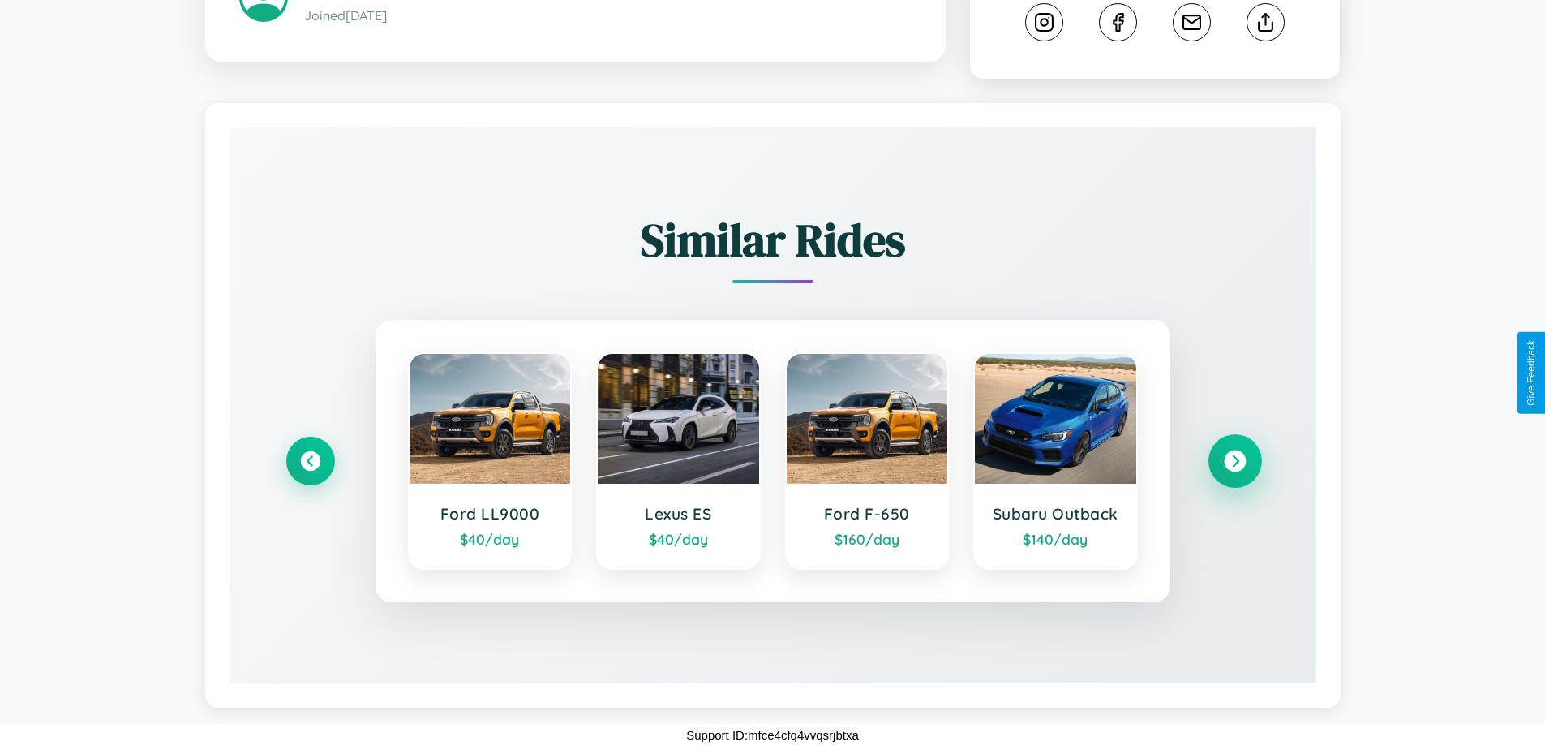
click at [1235, 461] on icon at bounding box center [1235, 461] width 22 height 22
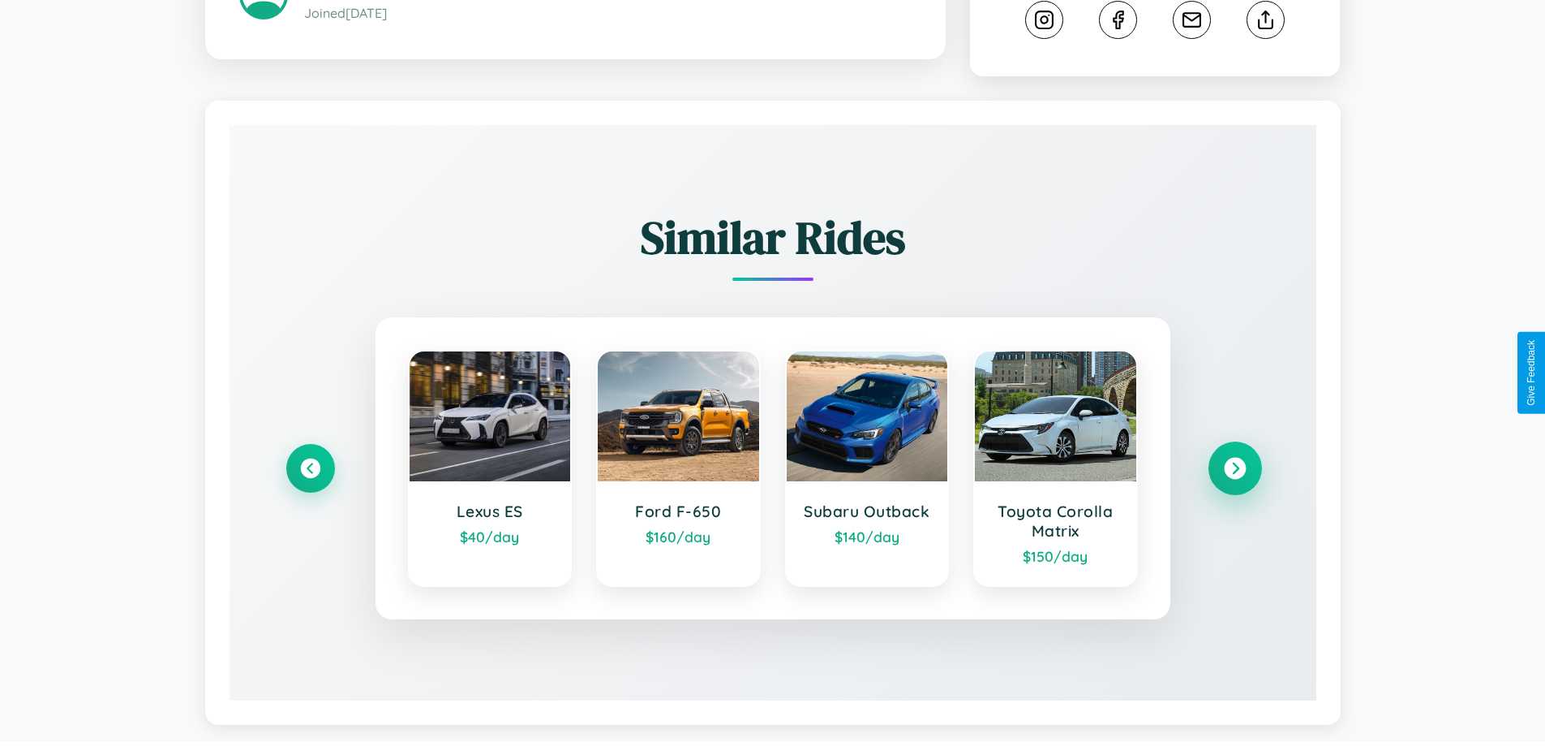
click at [1235, 471] on icon at bounding box center [1235, 469] width 22 height 22
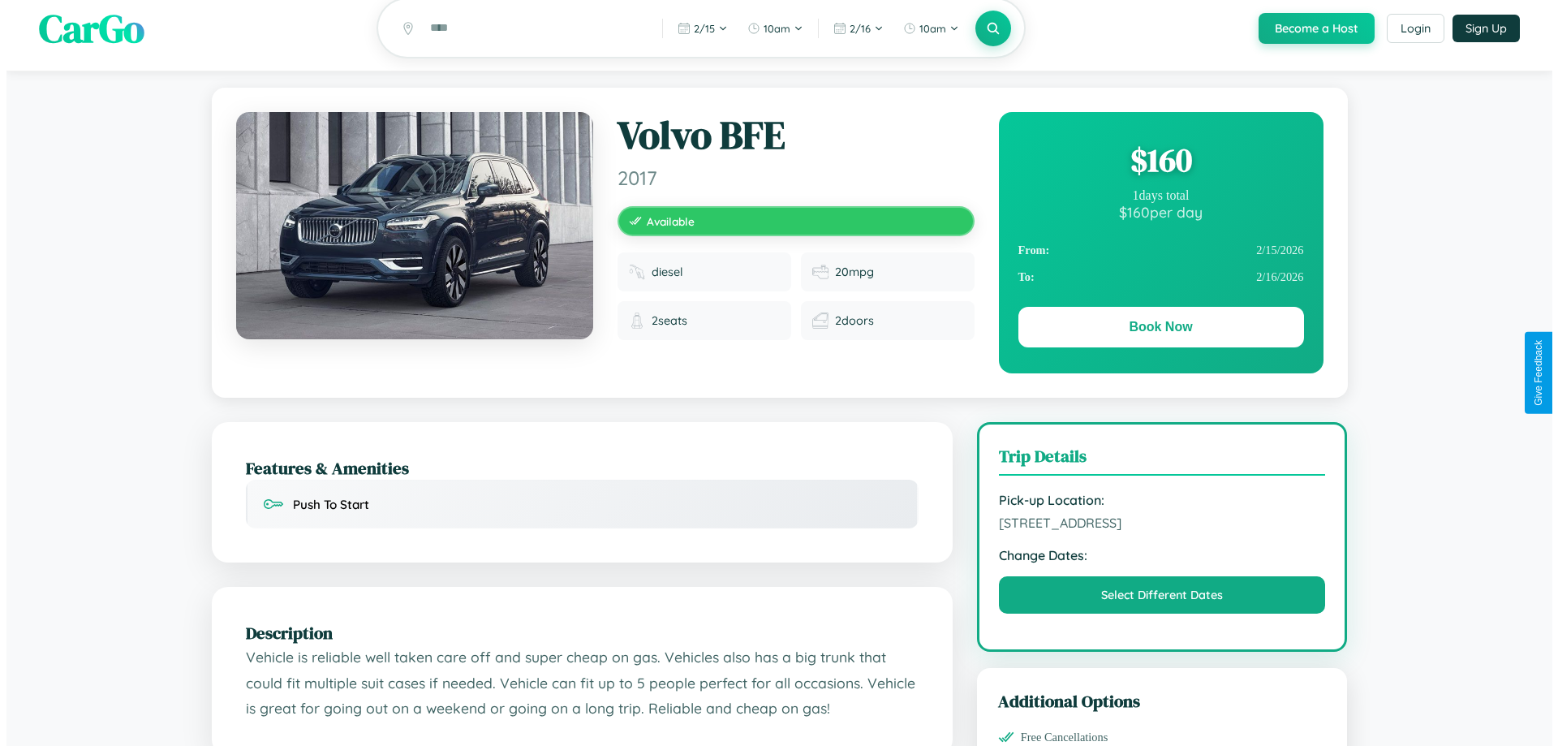
scroll to position [0, 0]
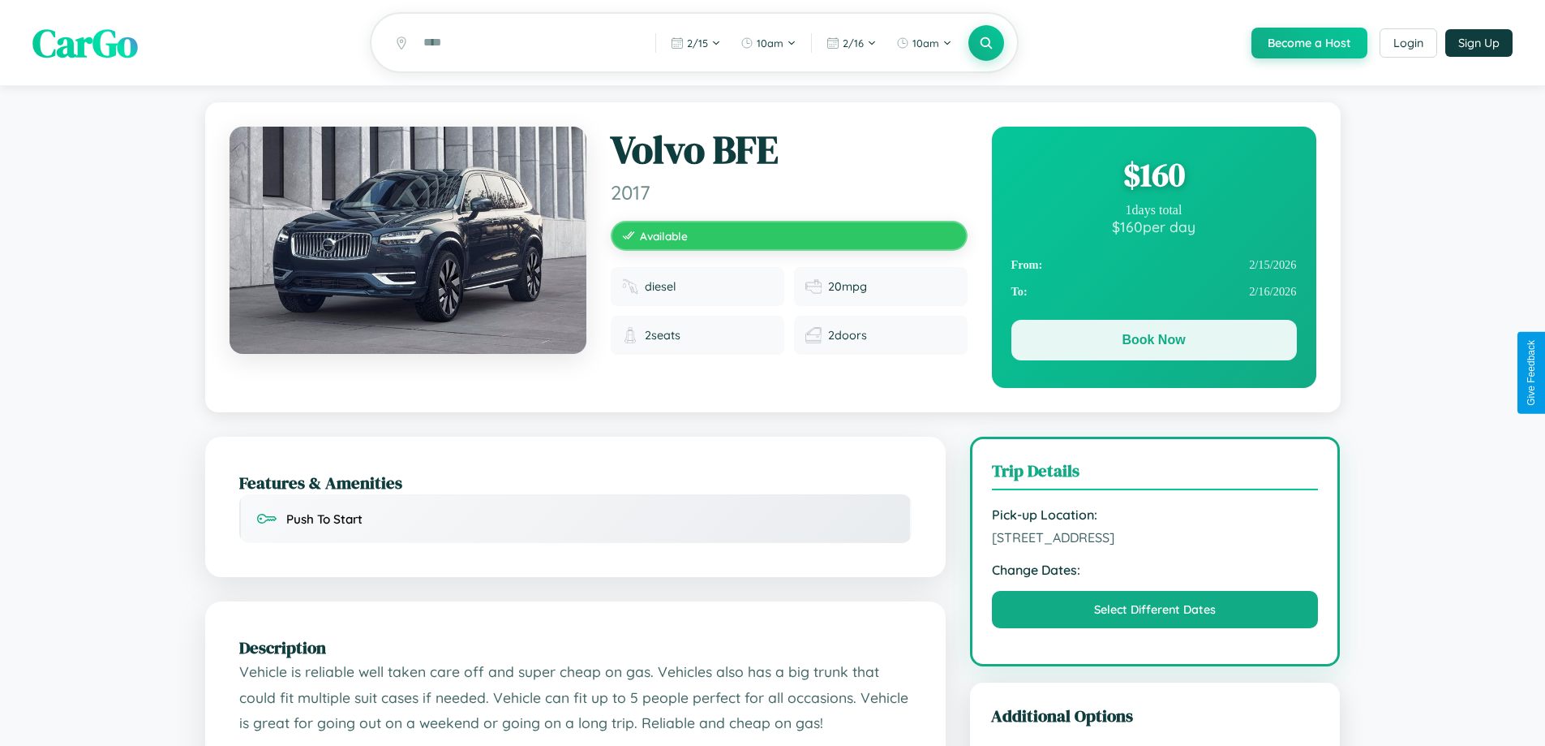
click at [1154, 342] on button "Book Now" at bounding box center [1155, 340] width 286 height 41
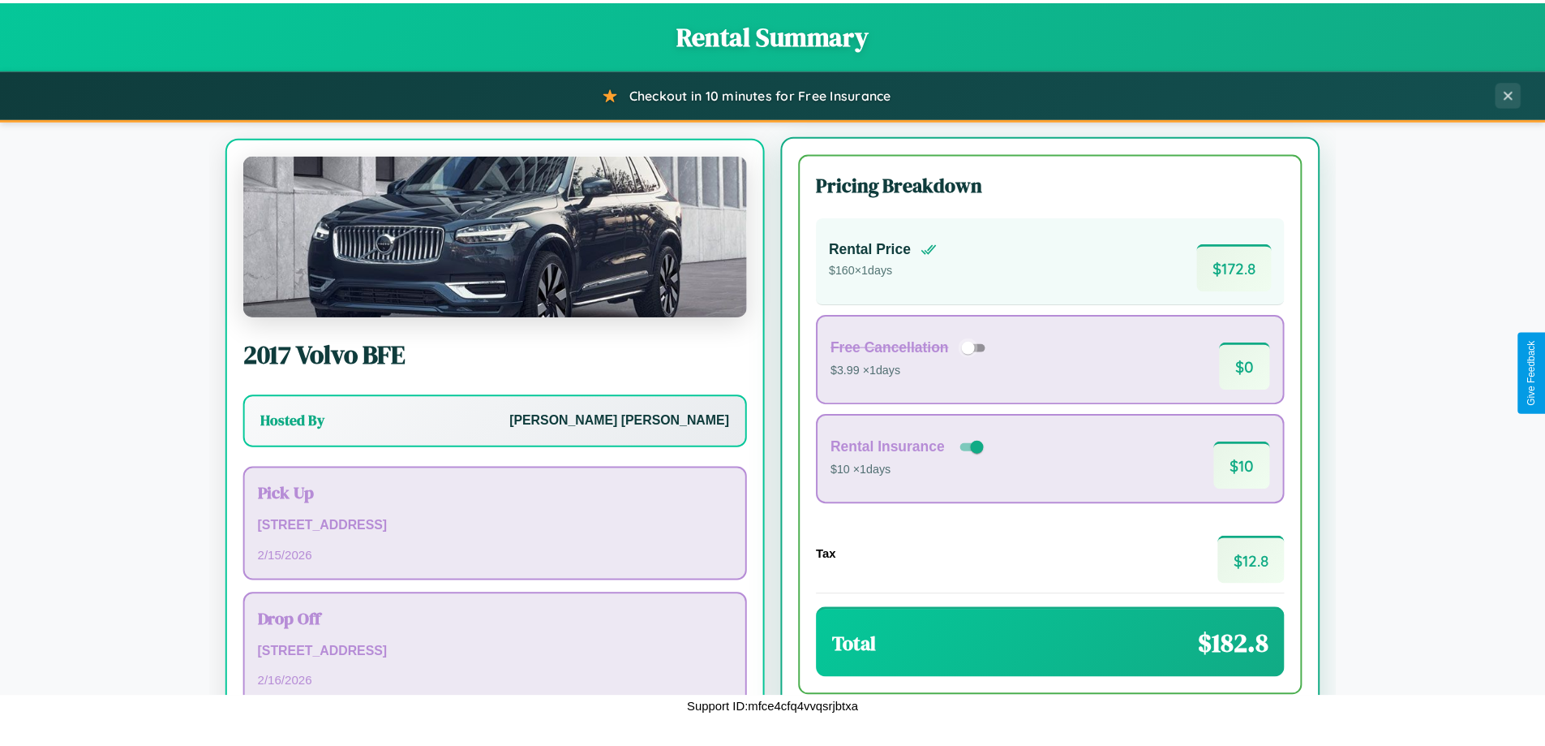
scroll to position [75, 0]
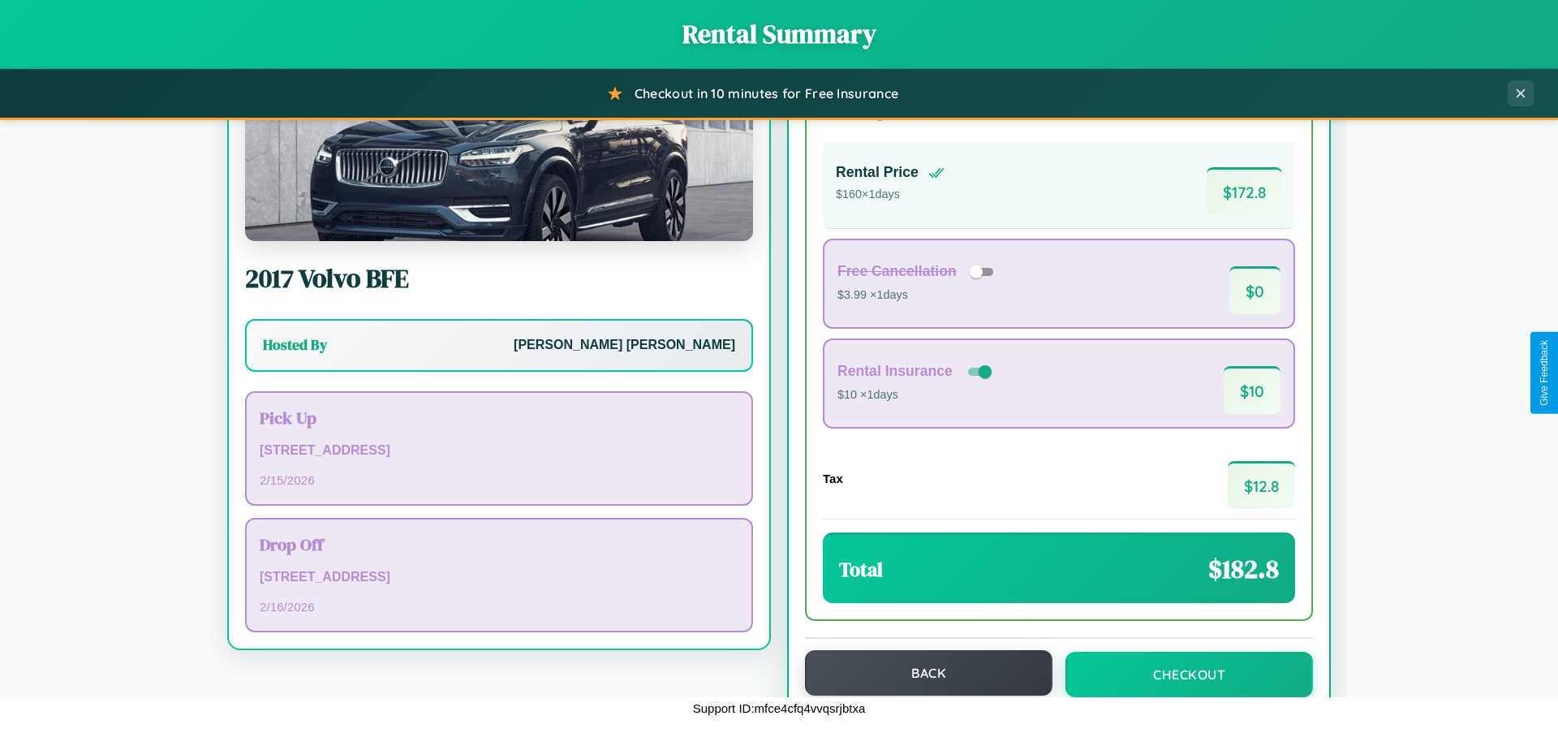
click at [921, 673] on button "Back" at bounding box center [928, 672] width 247 height 45
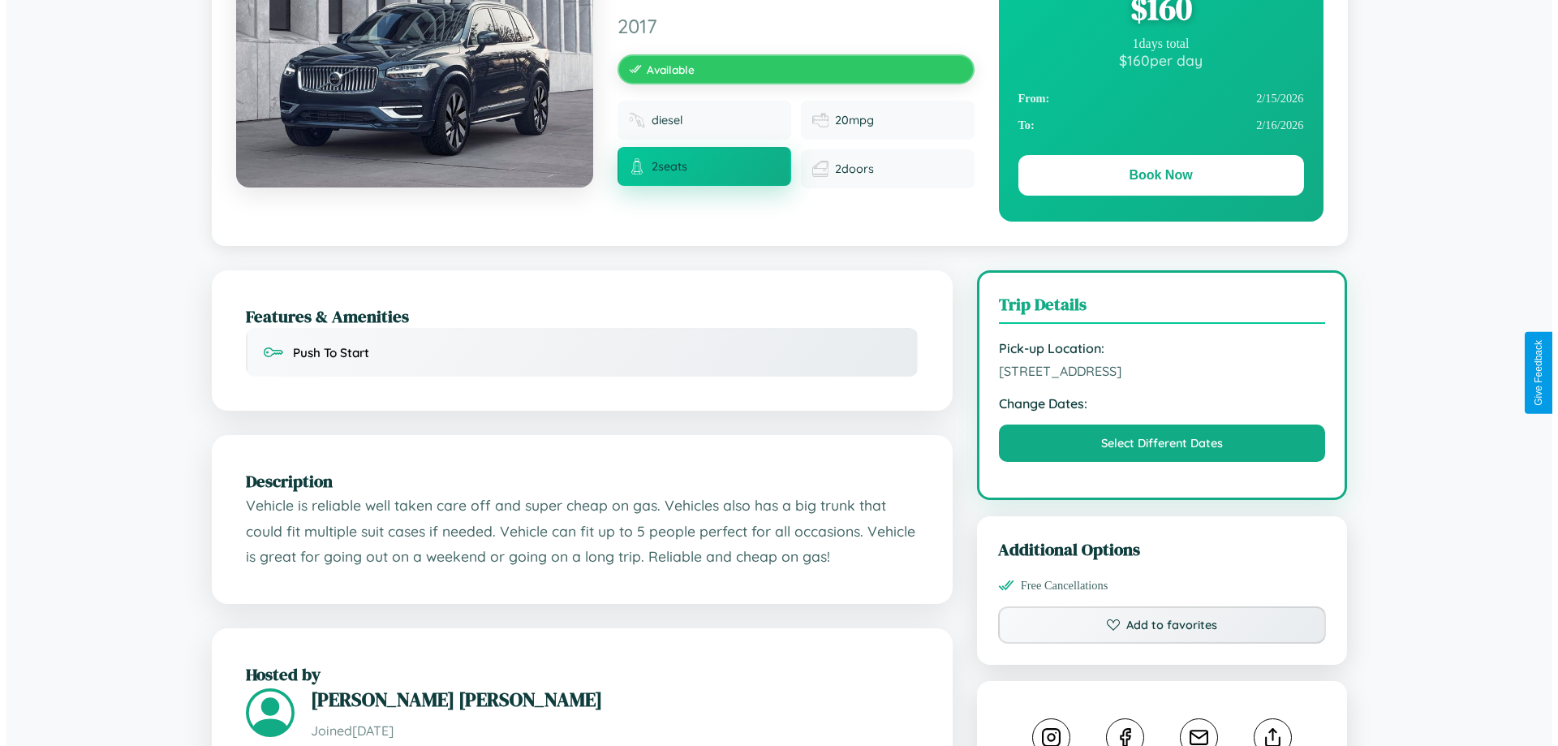
scroll to position [421, 0]
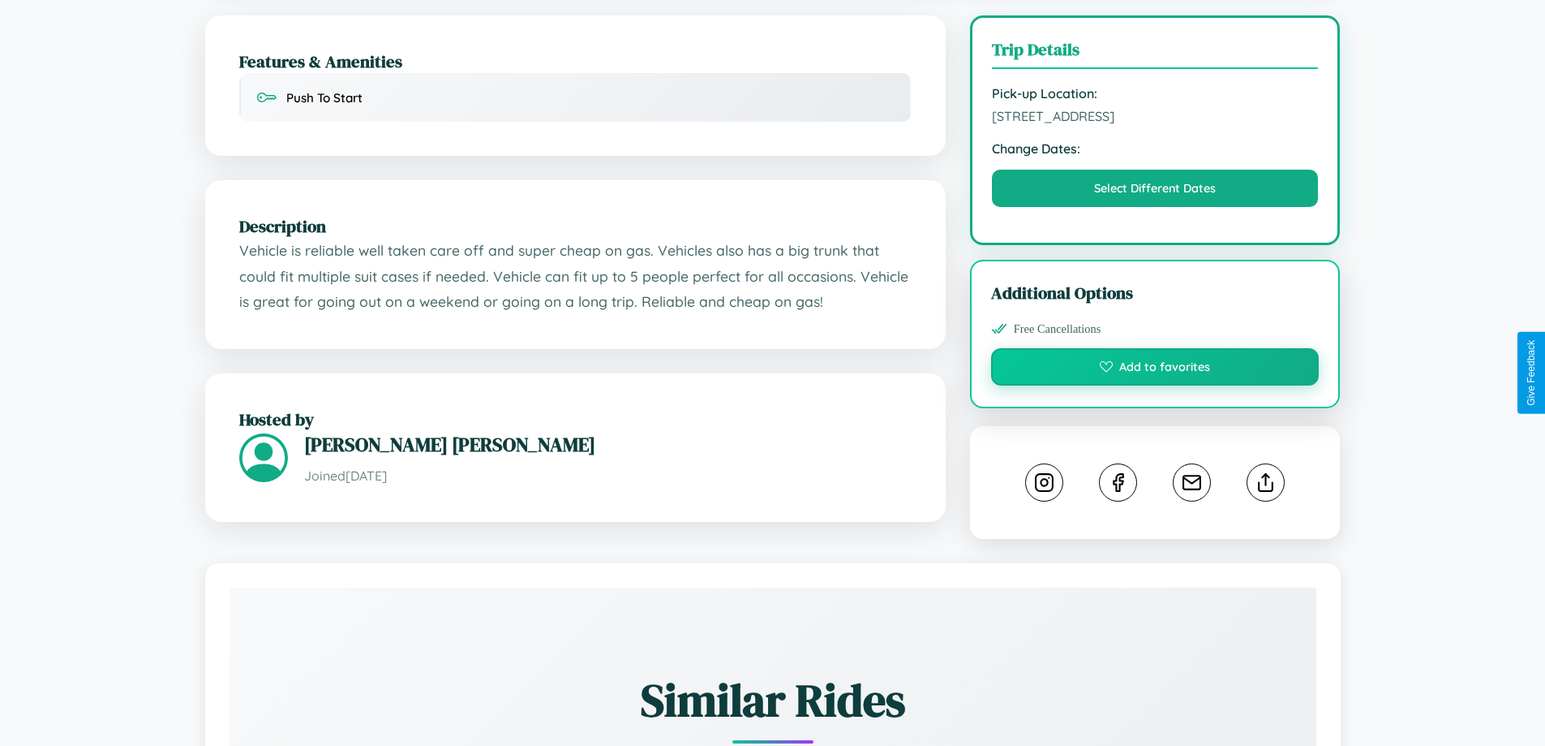
click at [1155, 369] on button "Add to favorites" at bounding box center [1155, 366] width 329 height 37
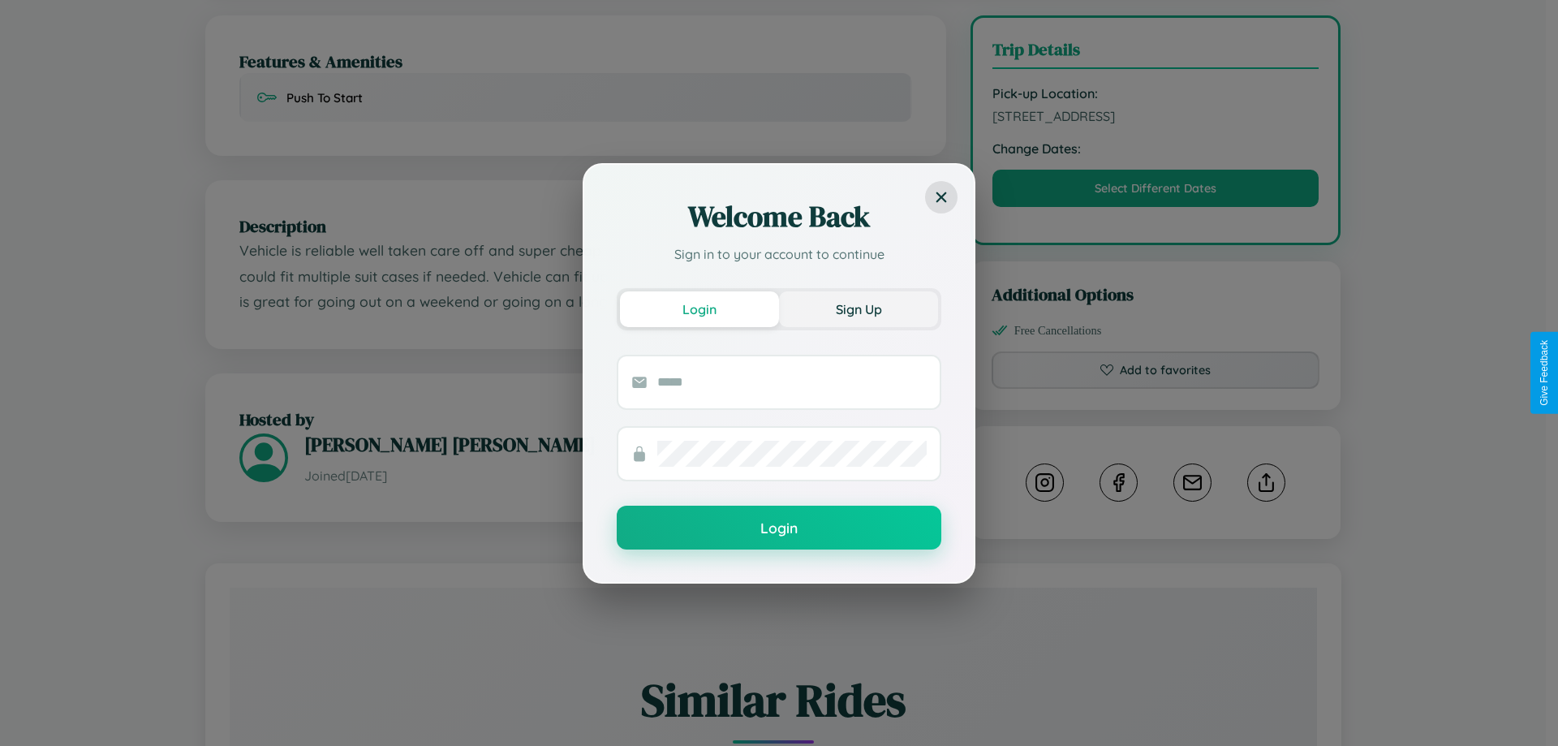
click at [858, 308] on button "Sign Up" at bounding box center [858, 309] width 159 height 36
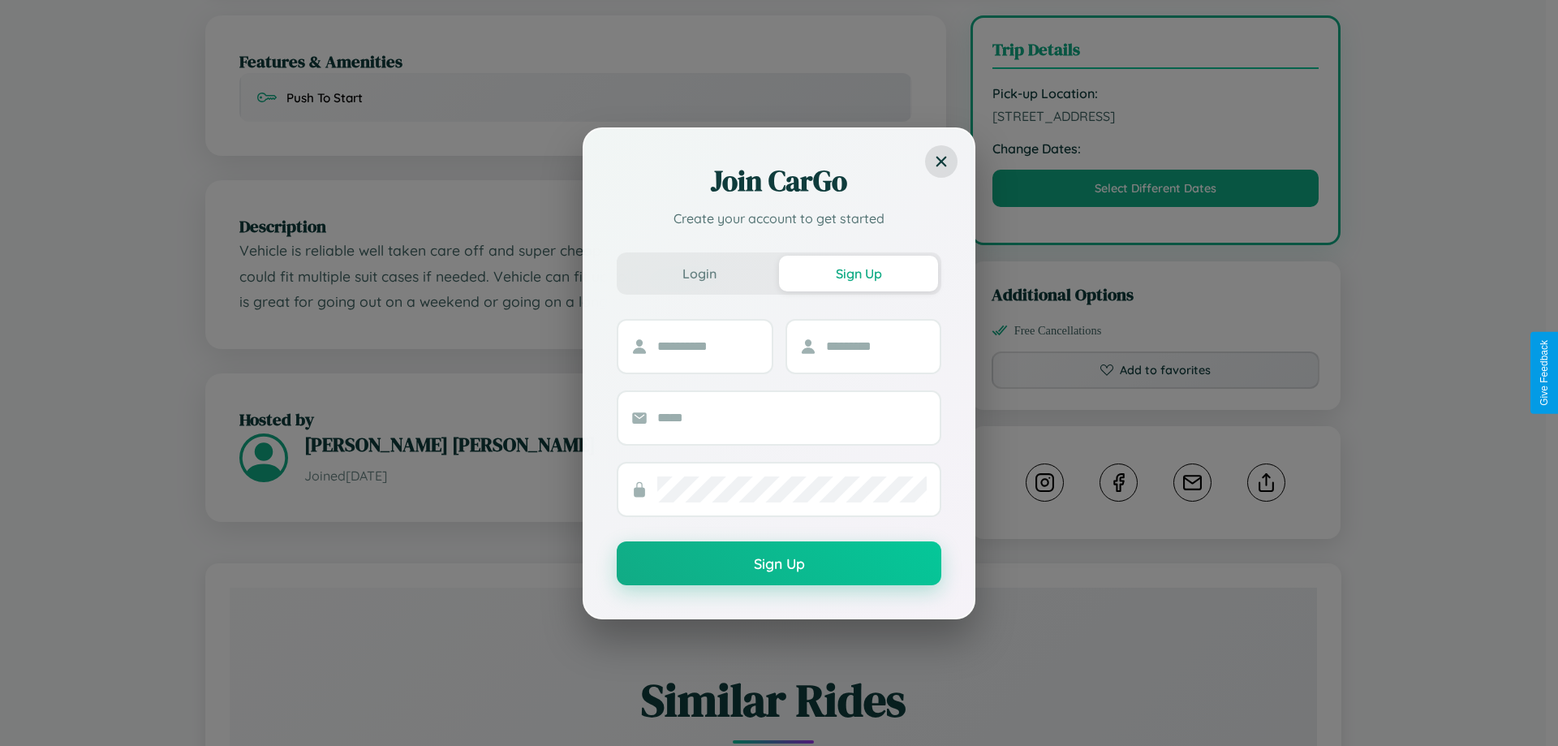
click at [1155, 372] on div "Join CarGo Create your account to get started Login Sign Up Sign Up" at bounding box center [779, 373] width 1558 height 746
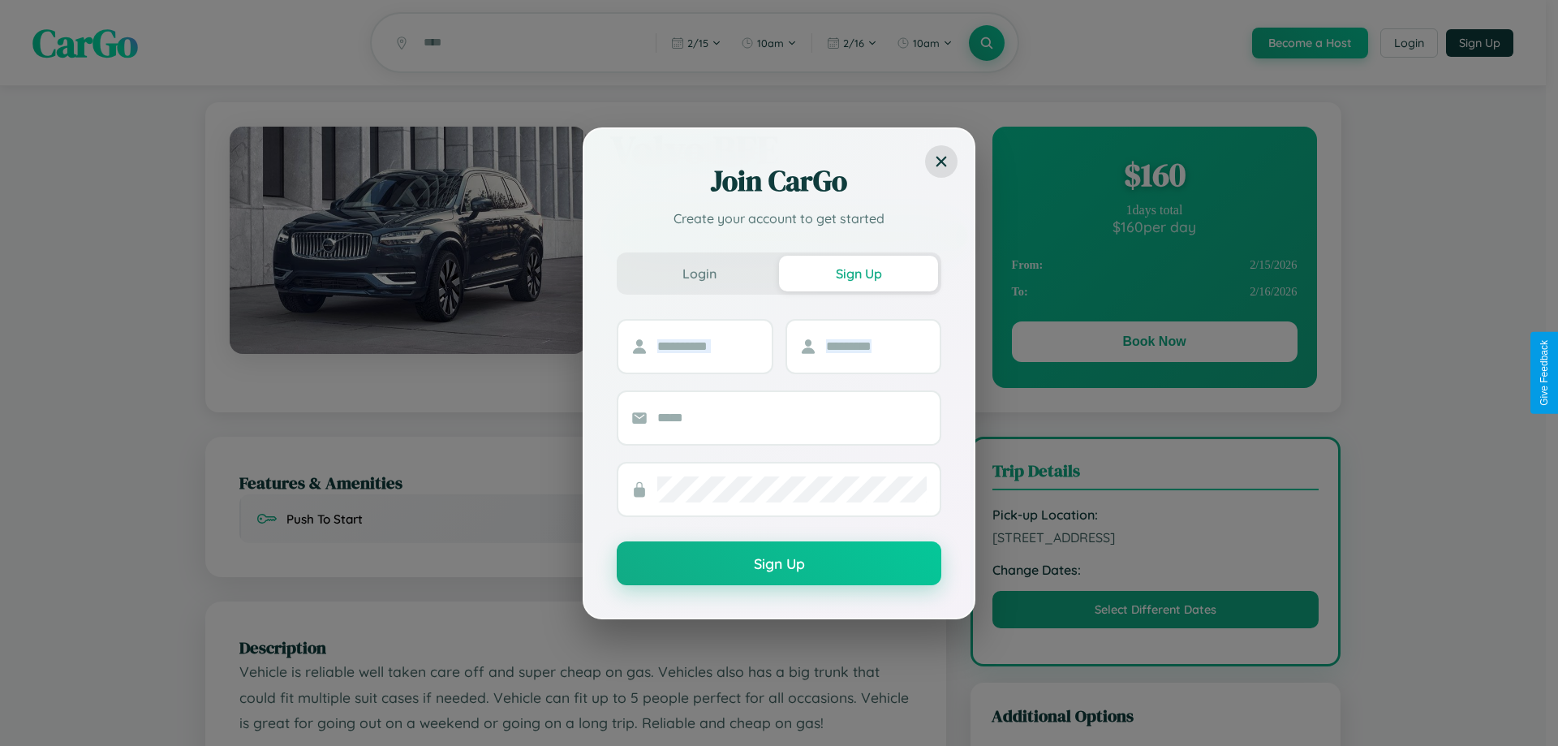
click at [1154, 344] on div "Join CarGo Create your account to get started Login Sign Up Sign Up" at bounding box center [779, 373] width 1558 height 746
